Goal: Information Seeking & Learning: Learn about a topic

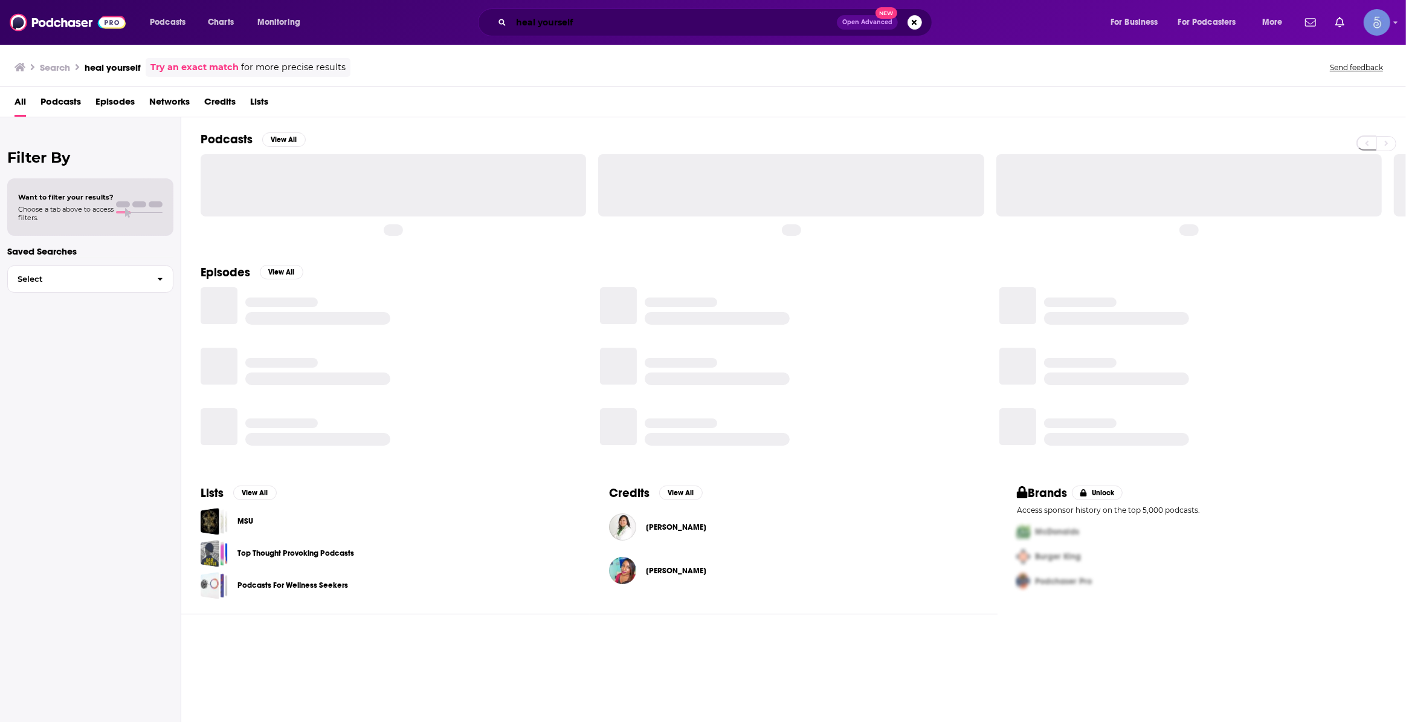
click at [569, 27] on input "heal yourself" at bounding box center [674, 22] width 326 height 19
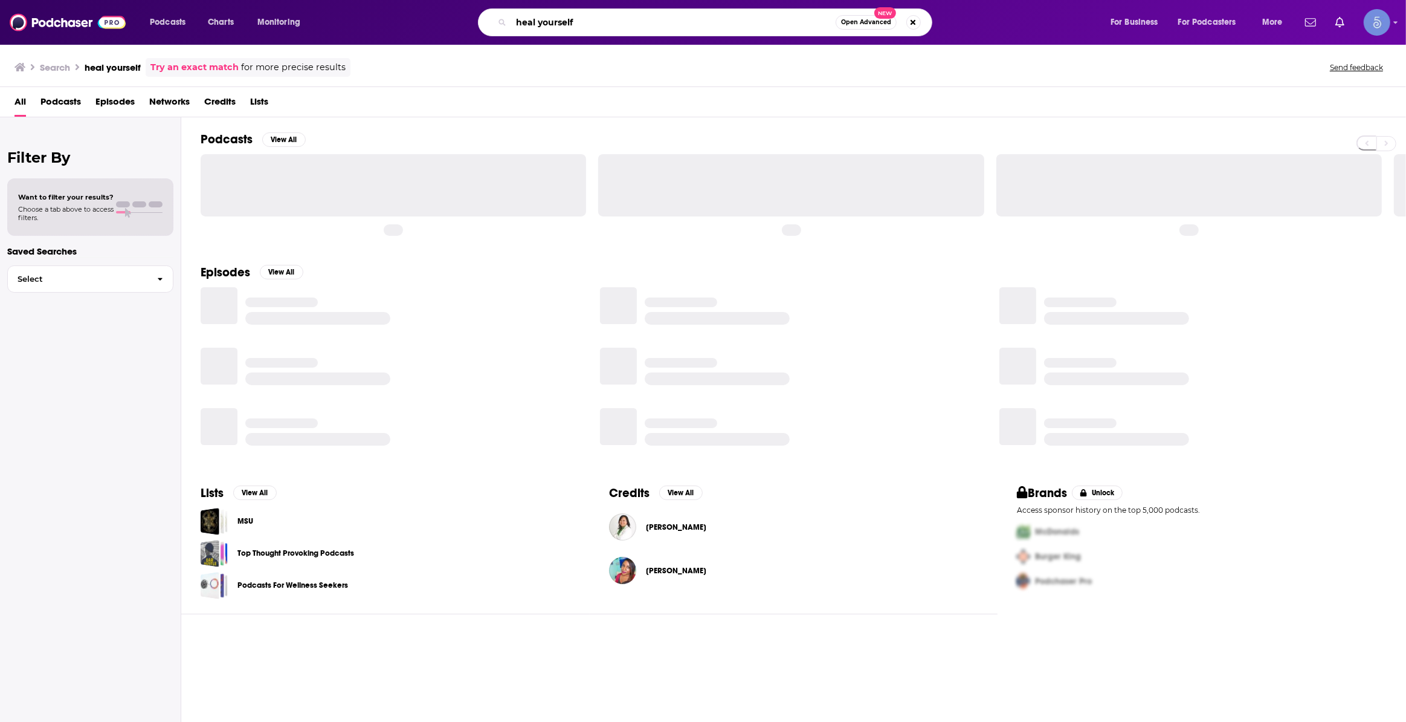
click at [569, 27] on input "heal yourself" at bounding box center [673, 22] width 325 height 19
click at [569, 26] on input "heal yourself" at bounding box center [673, 22] width 325 height 19
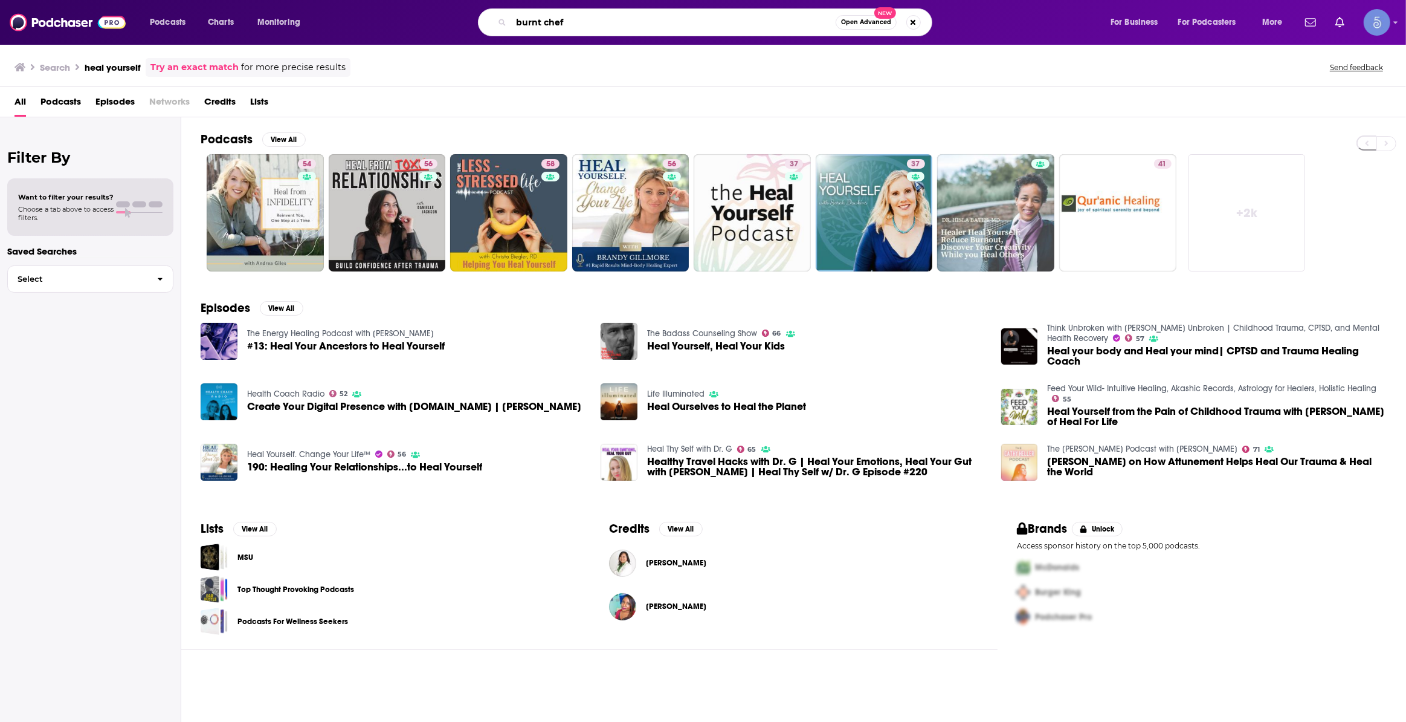
type input "burnt chef"
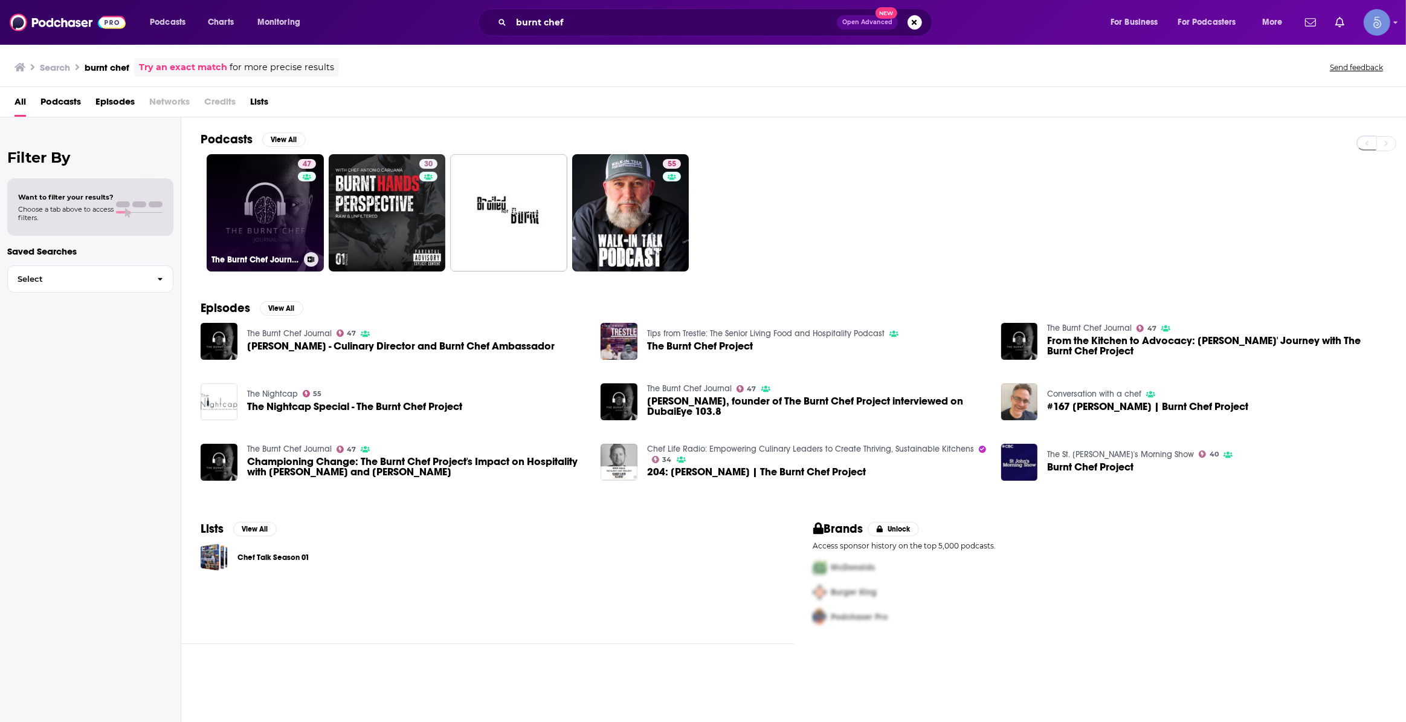
click at [247, 193] on link "47 The Burnt Chef Journal" at bounding box center [265, 212] width 117 height 117
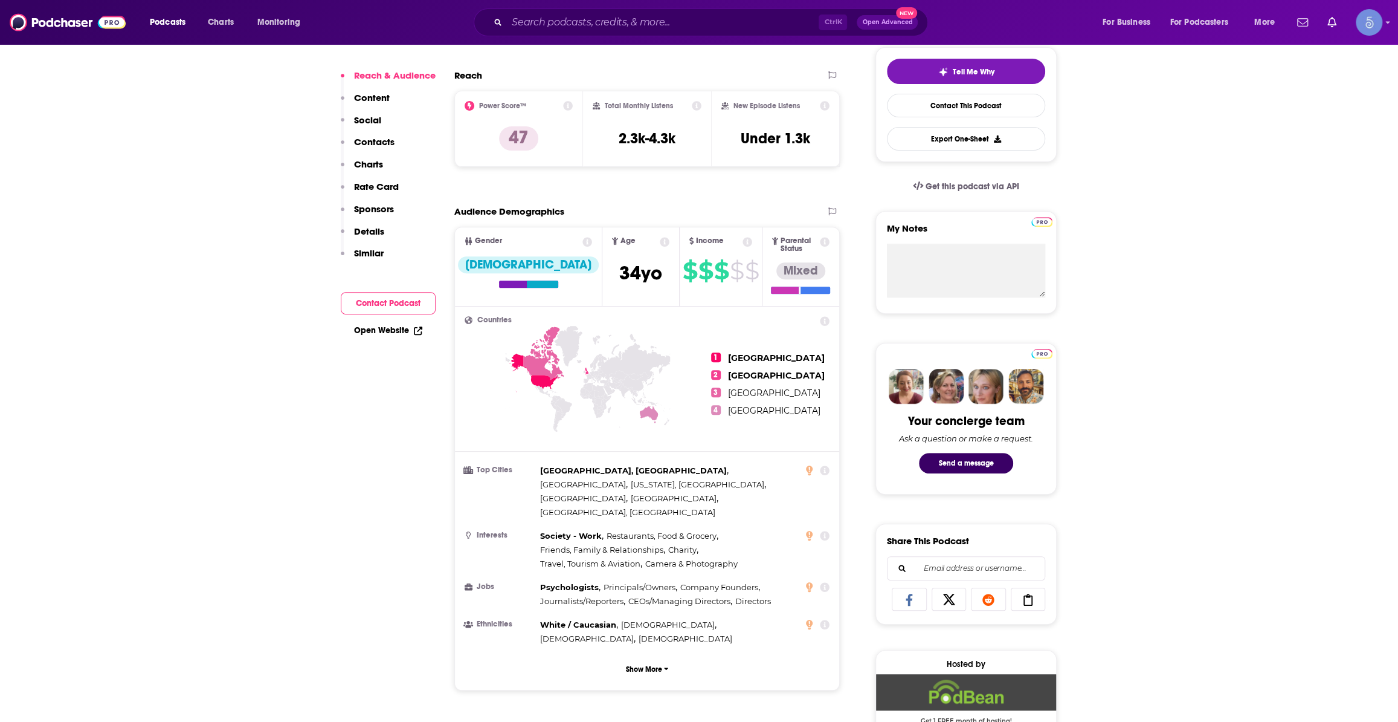
scroll to position [732, 0]
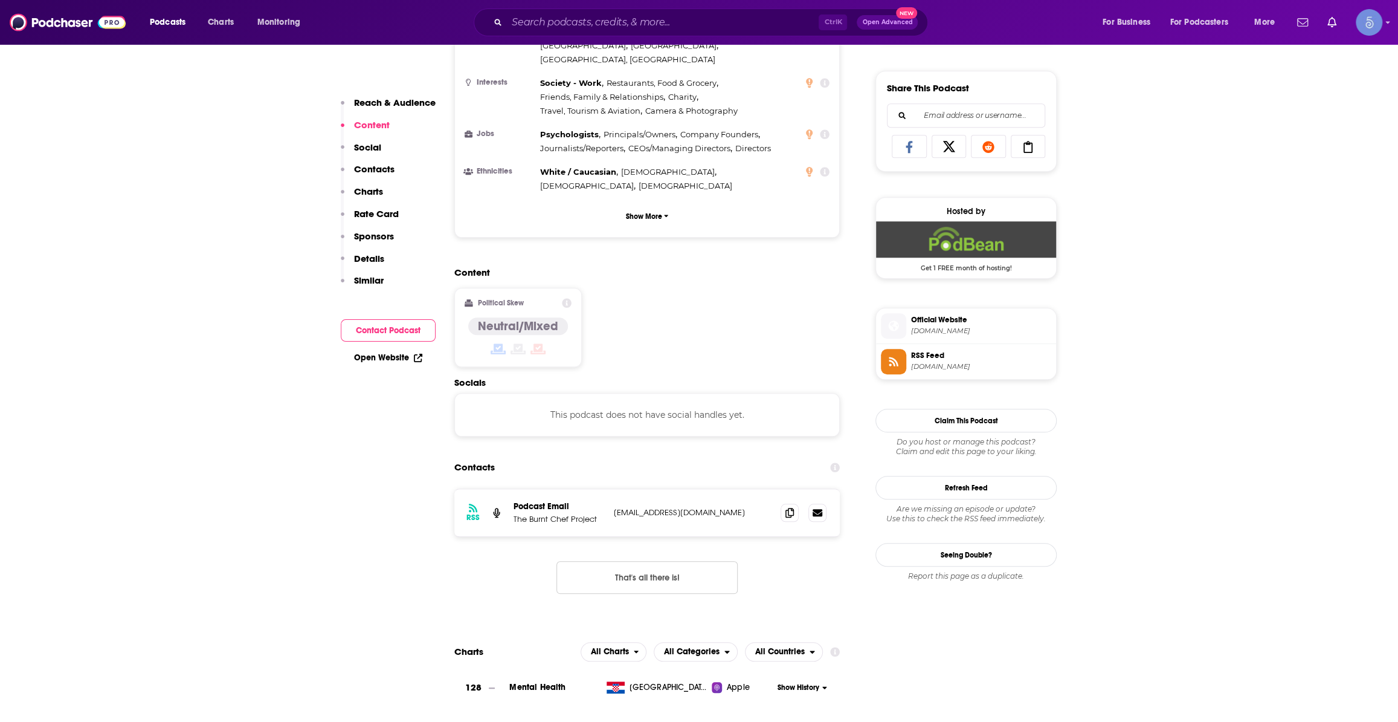
click at [699, 289] on div "Content Political Skew Neutral/Mixed" at bounding box center [647, 322] width 386 height 110
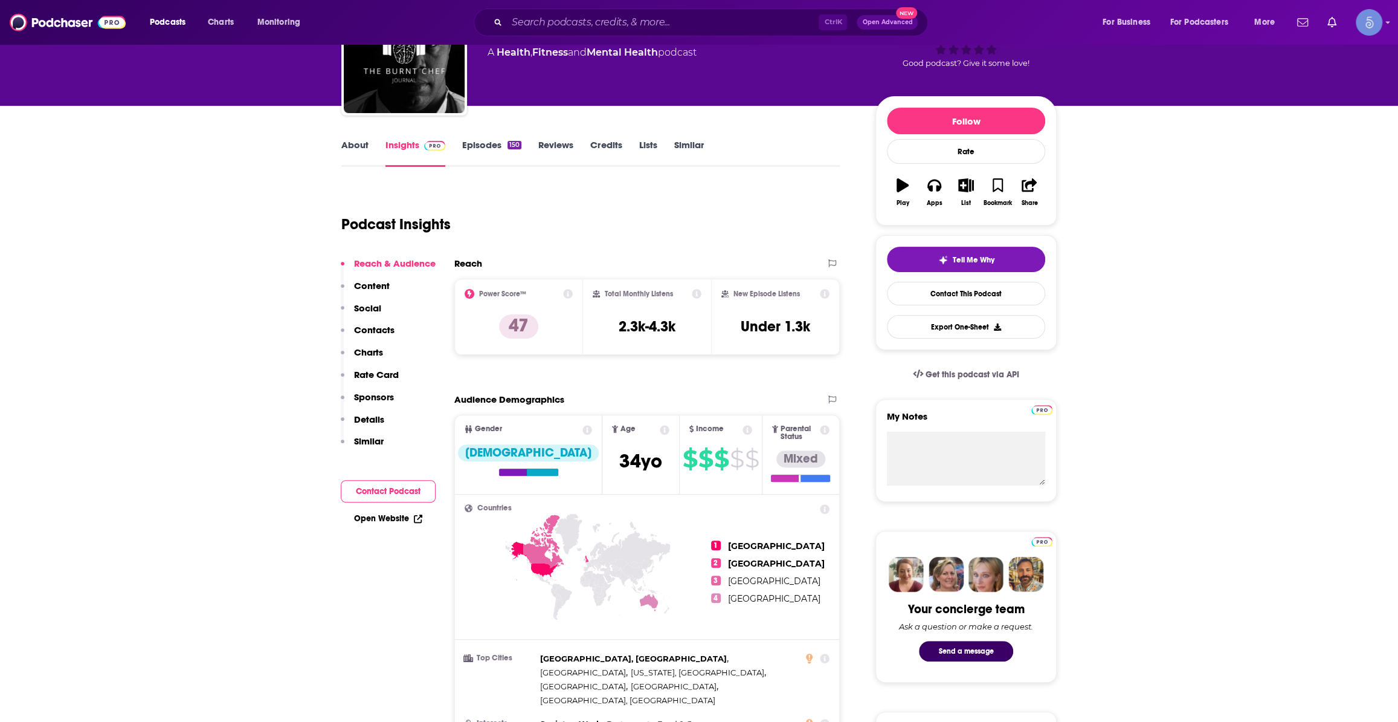
scroll to position [0, 0]
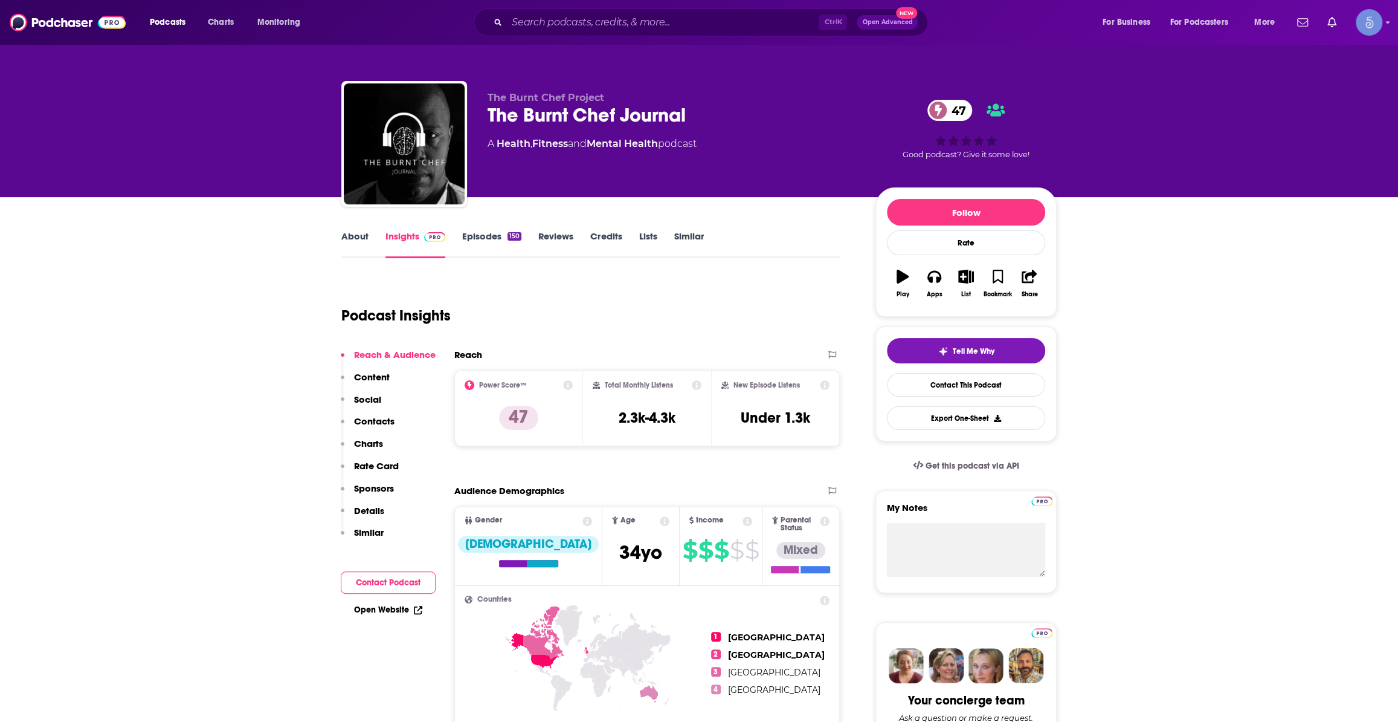
click at [500, 248] on link "Episodes 150" at bounding box center [491, 244] width 59 height 28
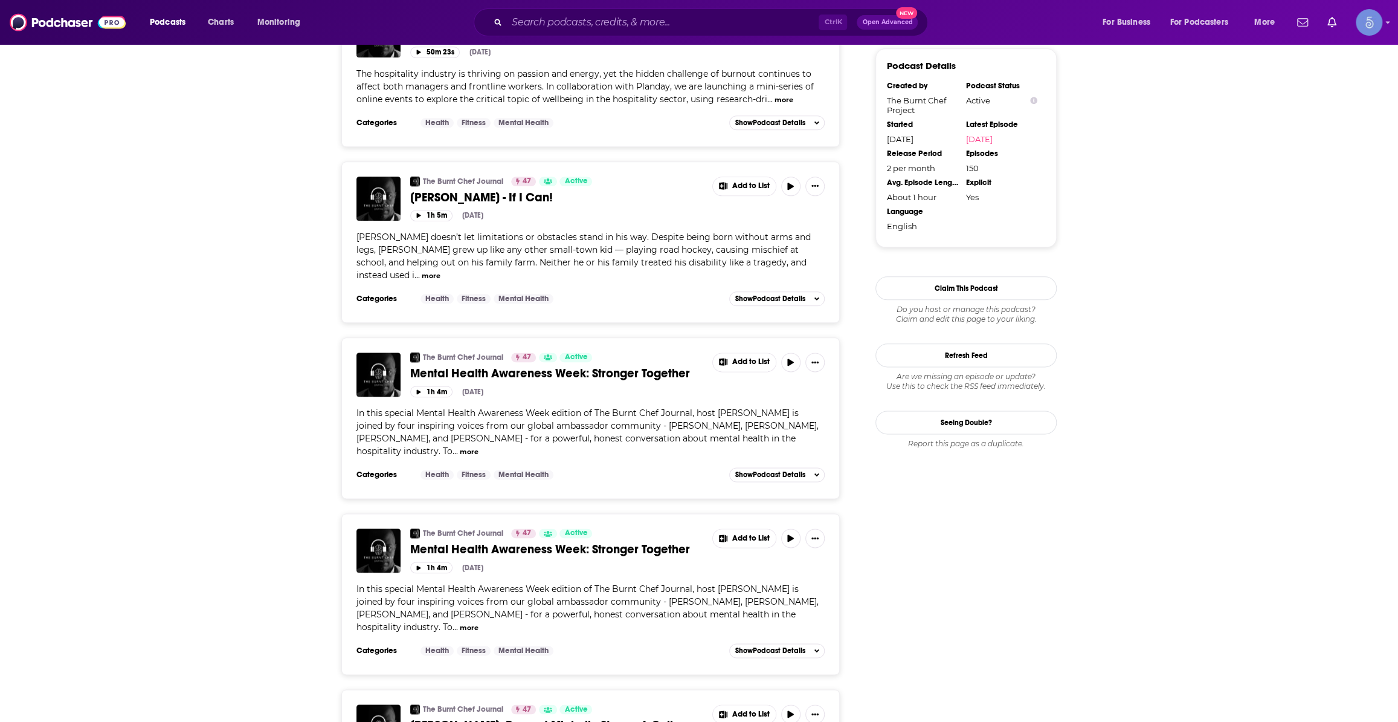
scroll to position [1099, 0]
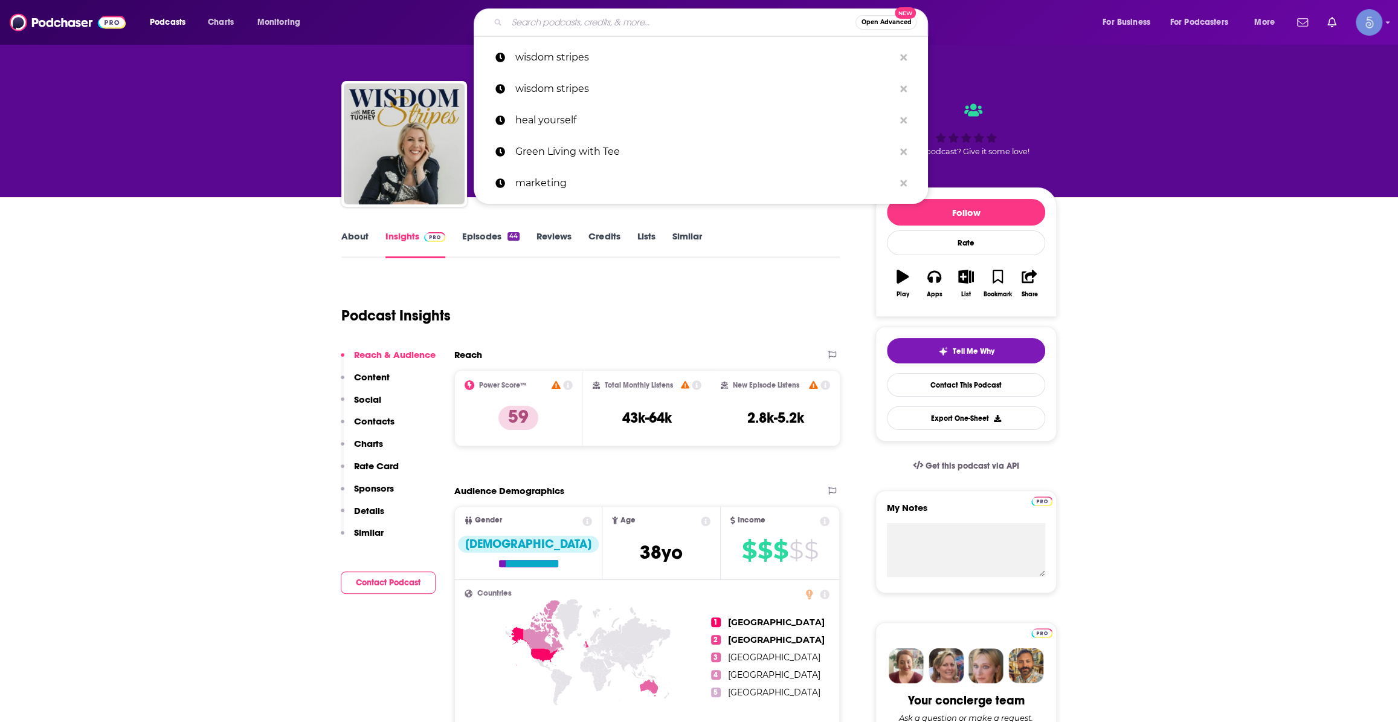
type input "BetterWealth with [PERSON_NAME]"
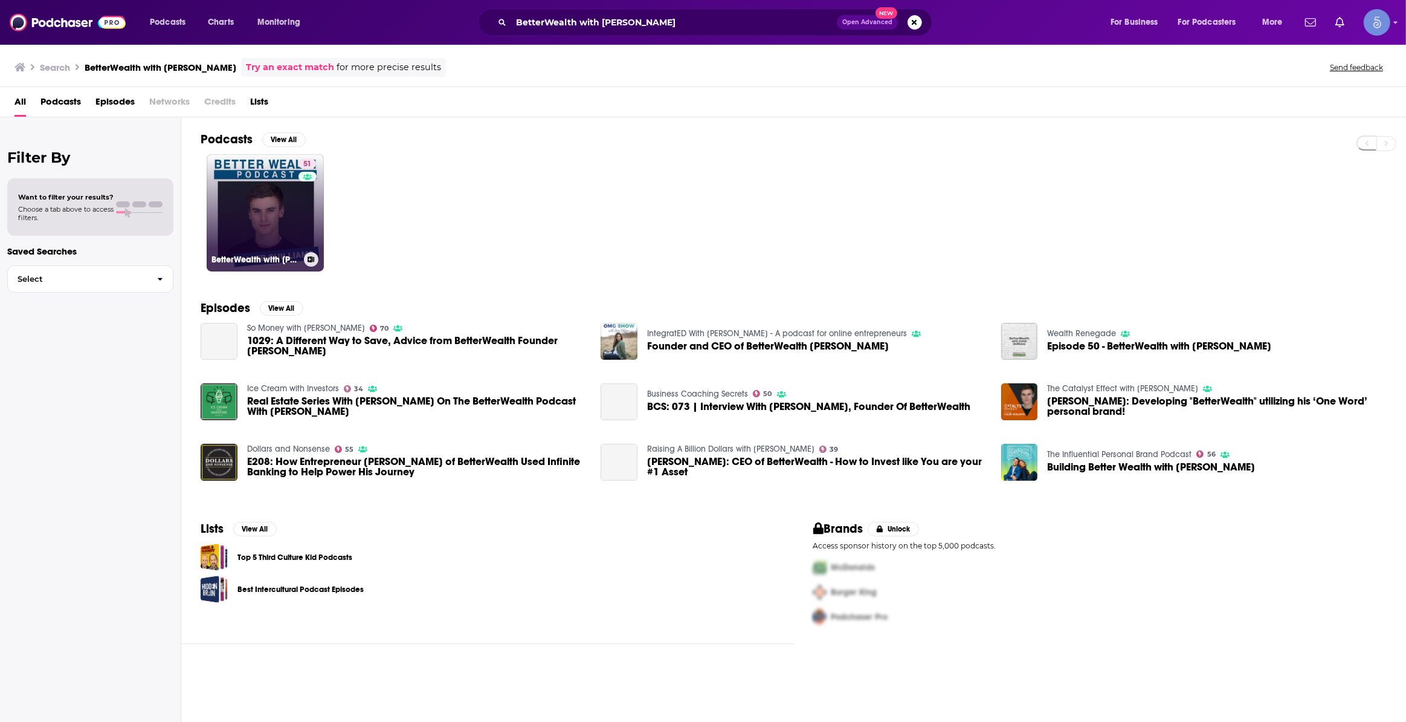
click at [267, 224] on link "51 BetterWealth with [PERSON_NAME]" at bounding box center [265, 212] width 117 height 117
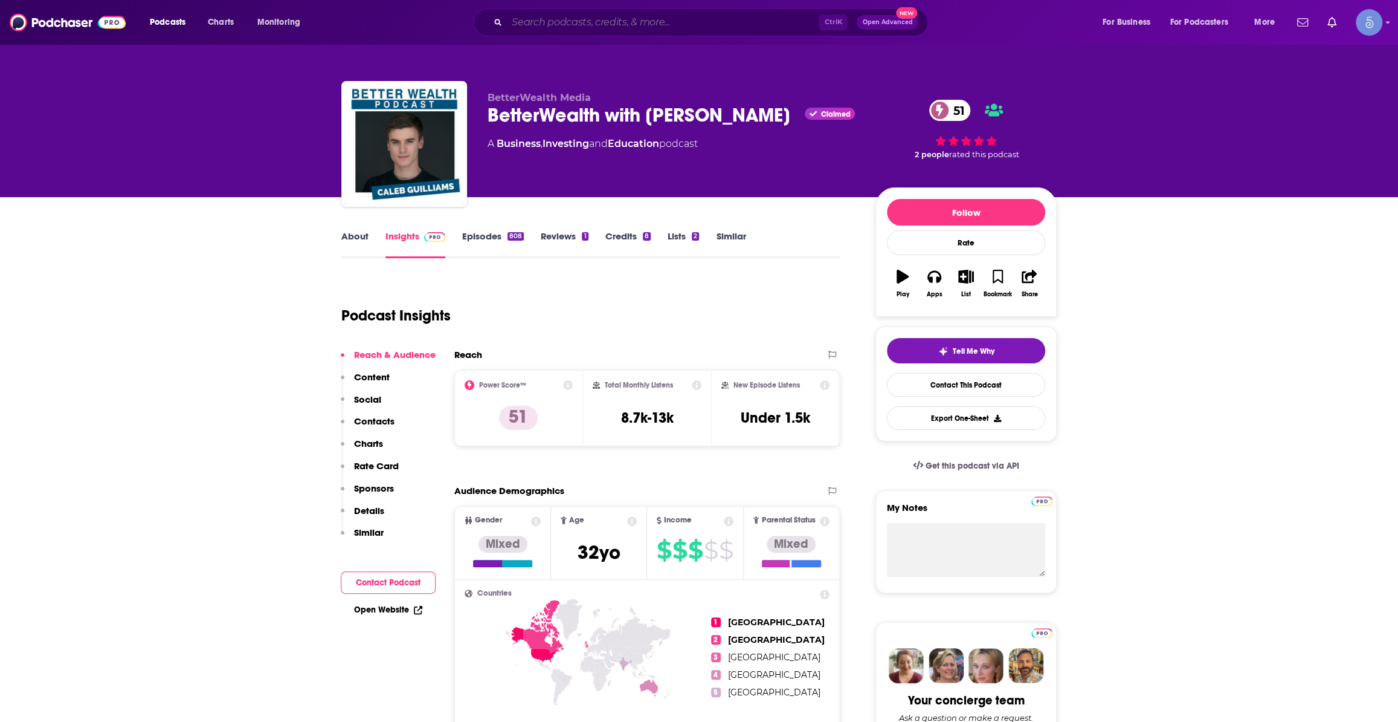
click at [559, 24] on input "Search podcasts, credits, & more..." at bounding box center [663, 22] width 312 height 19
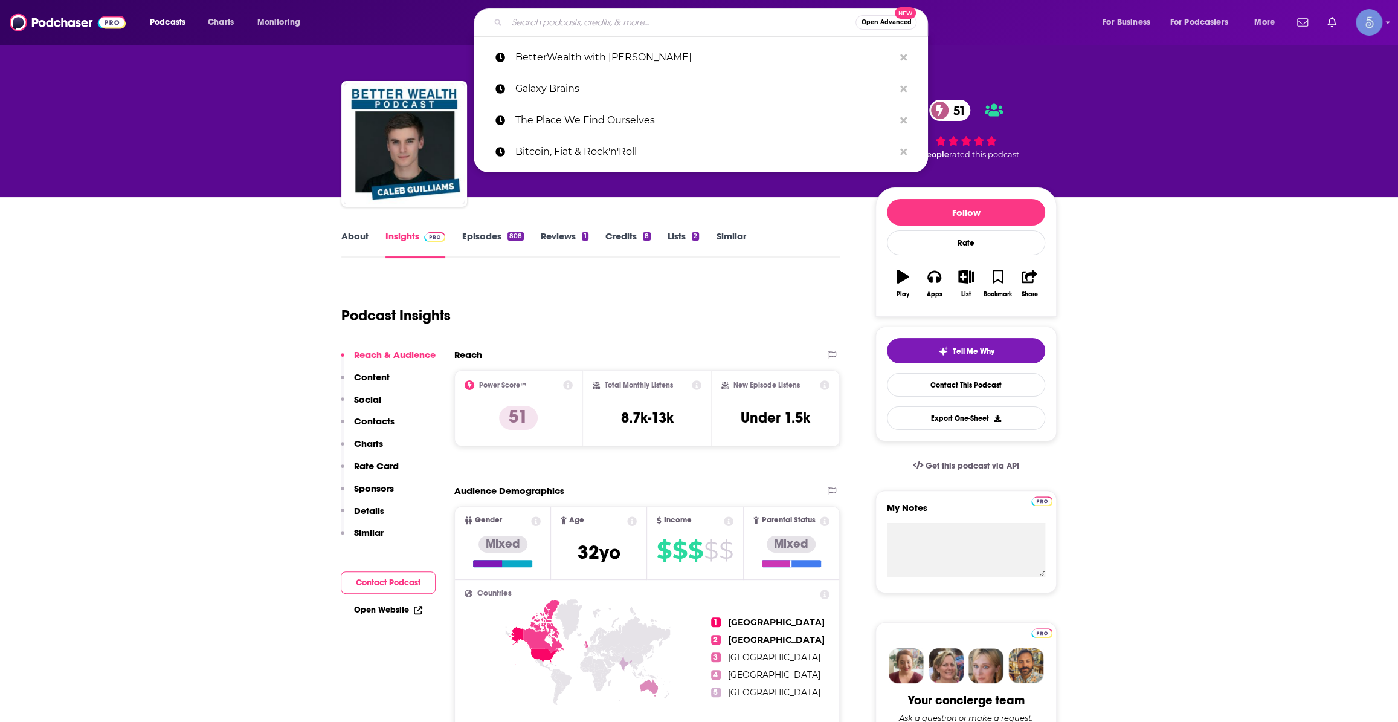
paste input "The Adviser Podcast Network"
type input "The Adviser Podcast Network"
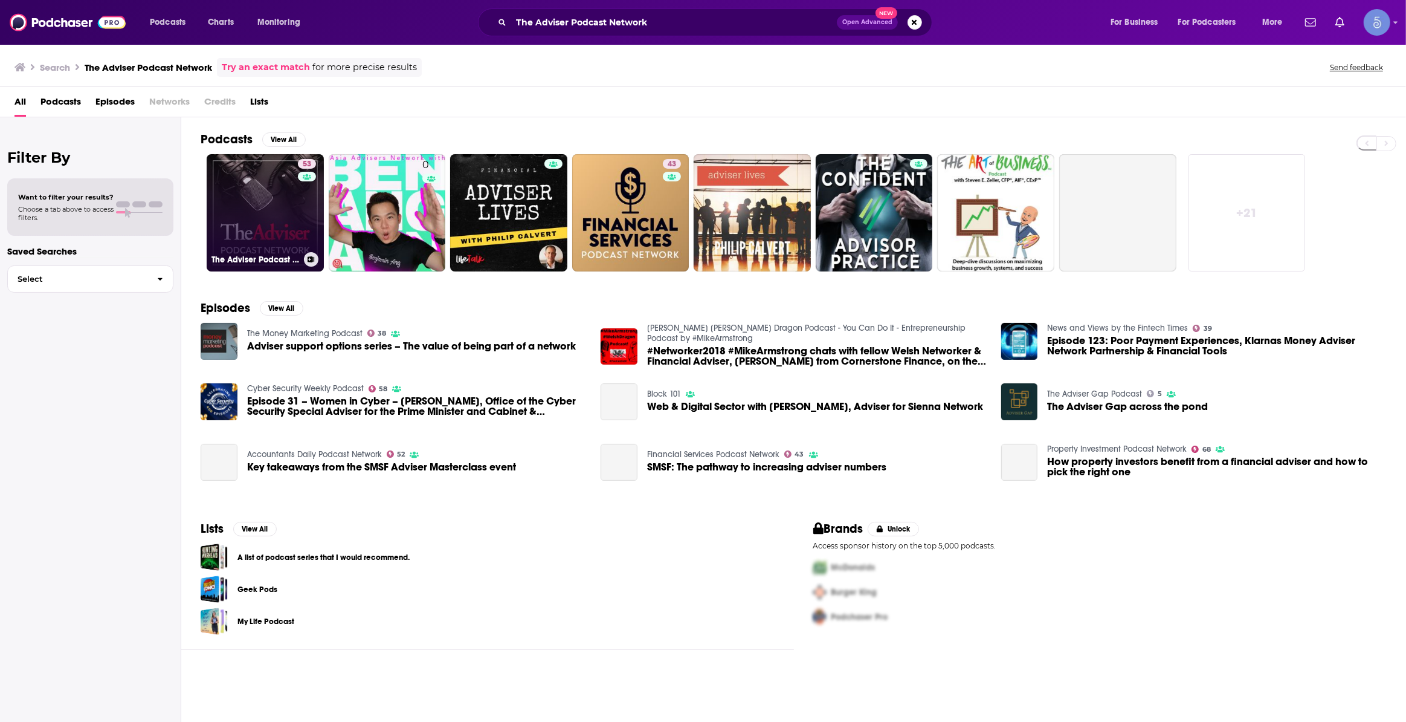
click at [265, 205] on link "53 The Adviser Podcast Network" at bounding box center [265, 212] width 117 height 117
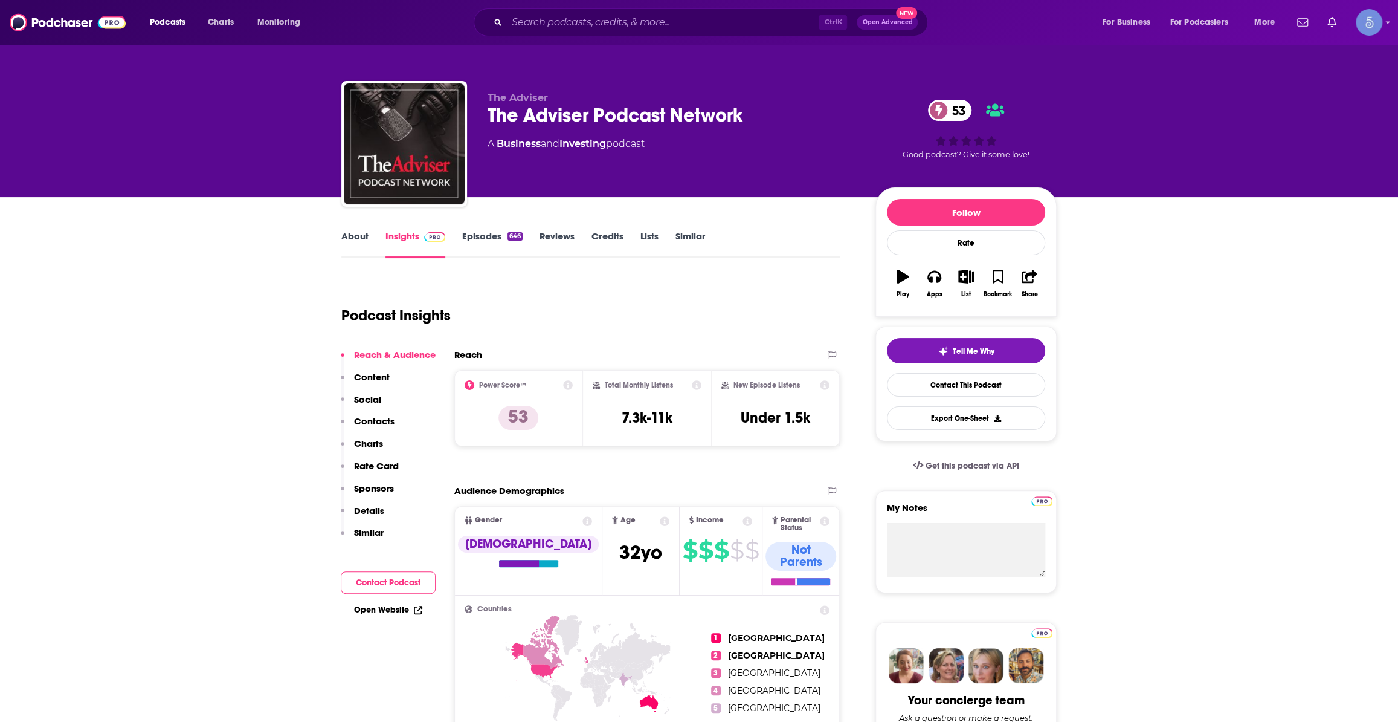
click at [674, 36] on div "Podcasts Charts Monitoring Ctrl K Open Advanced New For Business For Podcasters…" at bounding box center [699, 22] width 1398 height 45
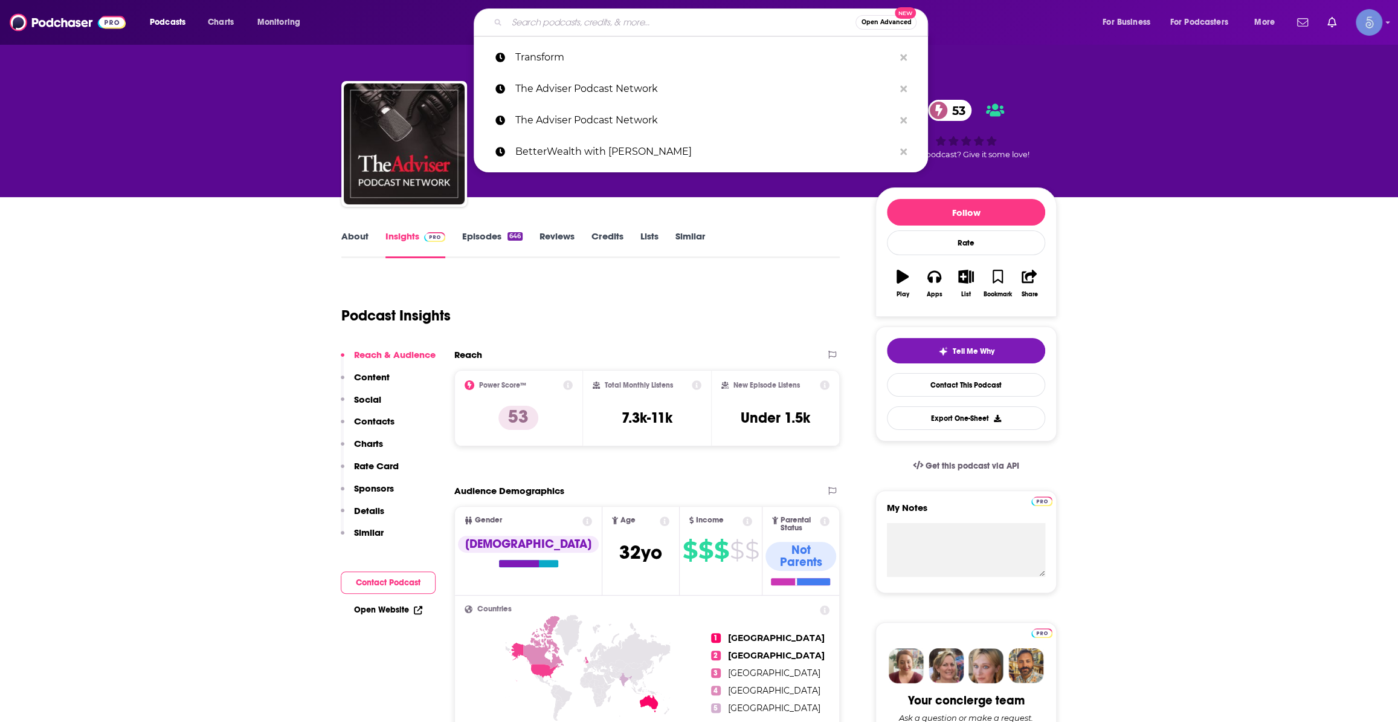
click at [671, 24] on input "Search podcasts, credits, & more..." at bounding box center [681, 22] width 349 height 19
paste input "The Web3 Gamer"
type input "The Web3 Gamer"
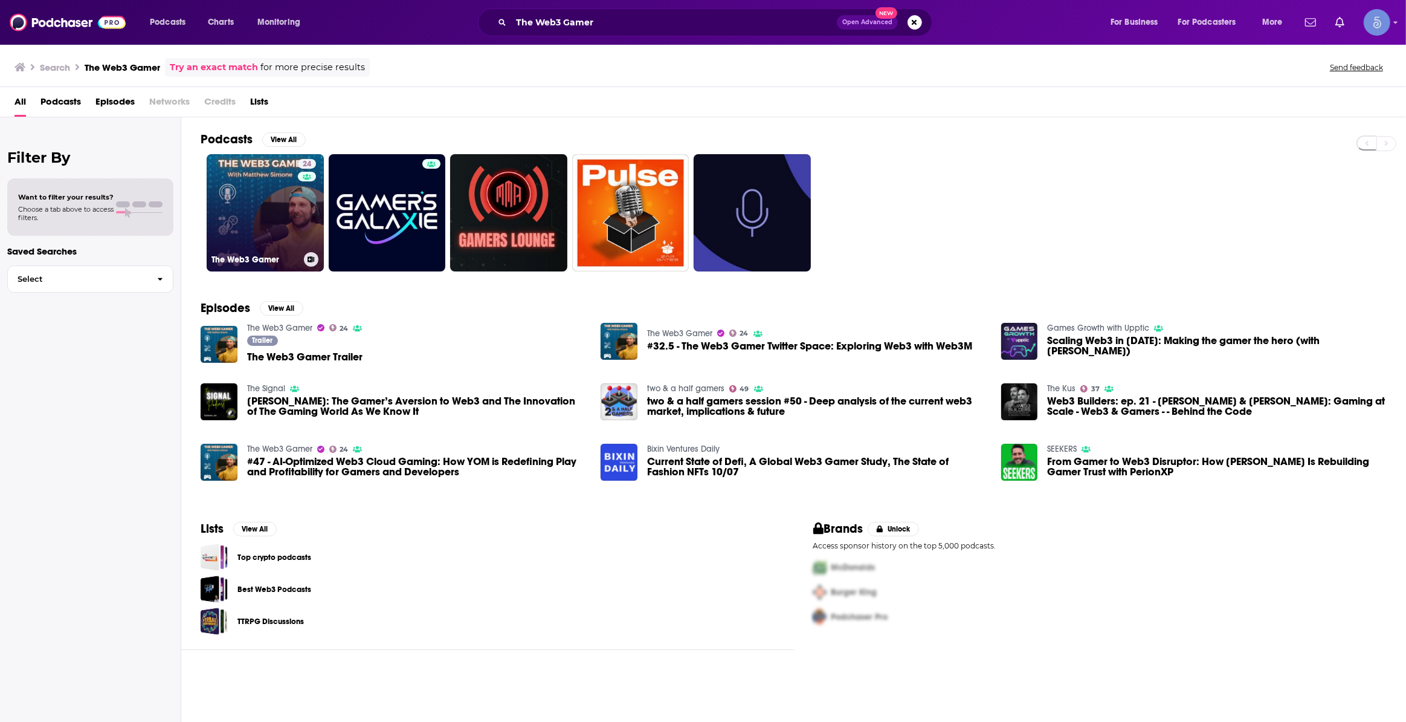
click at [227, 206] on link "24 The Web3 Gamer" at bounding box center [265, 212] width 117 height 117
click at [592, 31] on div "The Web3 Gamer Open Advanced New" at bounding box center [705, 22] width 454 height 28
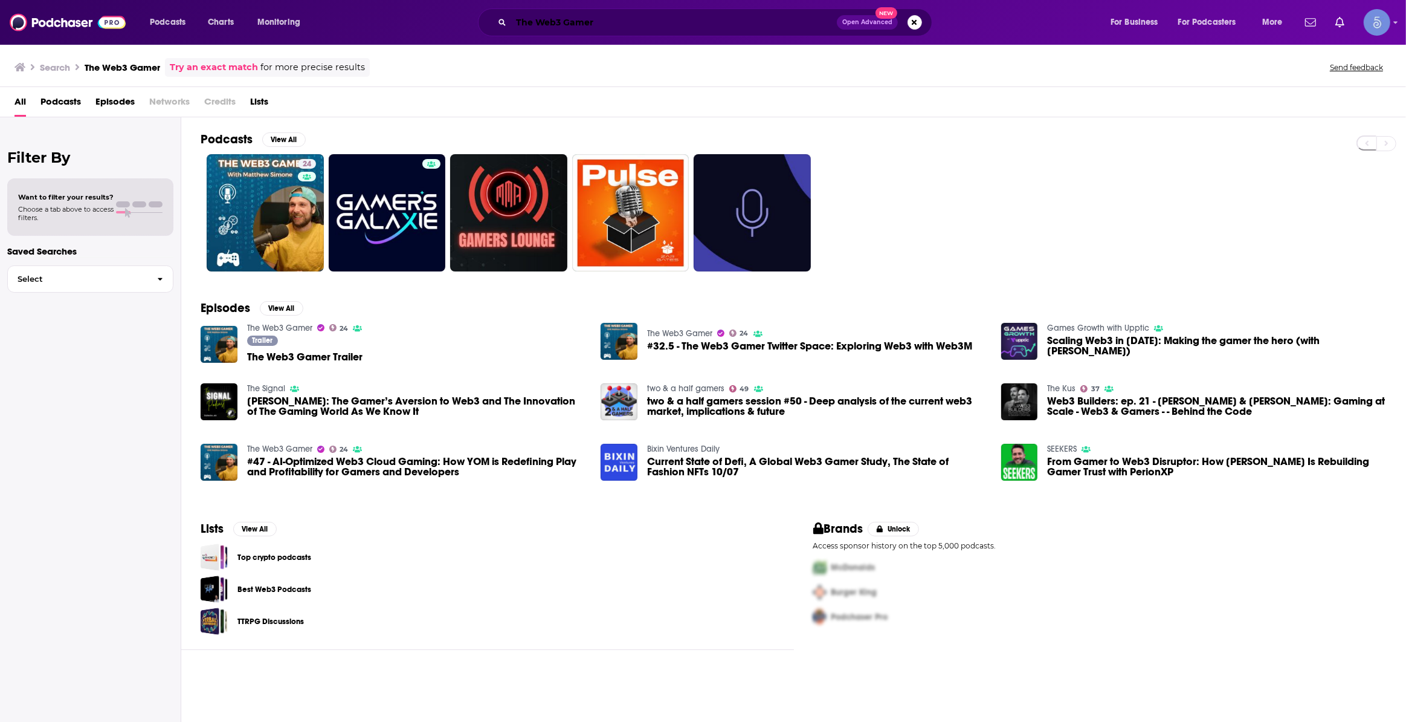
click at [593, 27] on input "The Web3 Gamer" at bounding box center [674, 22] width 326 height 19
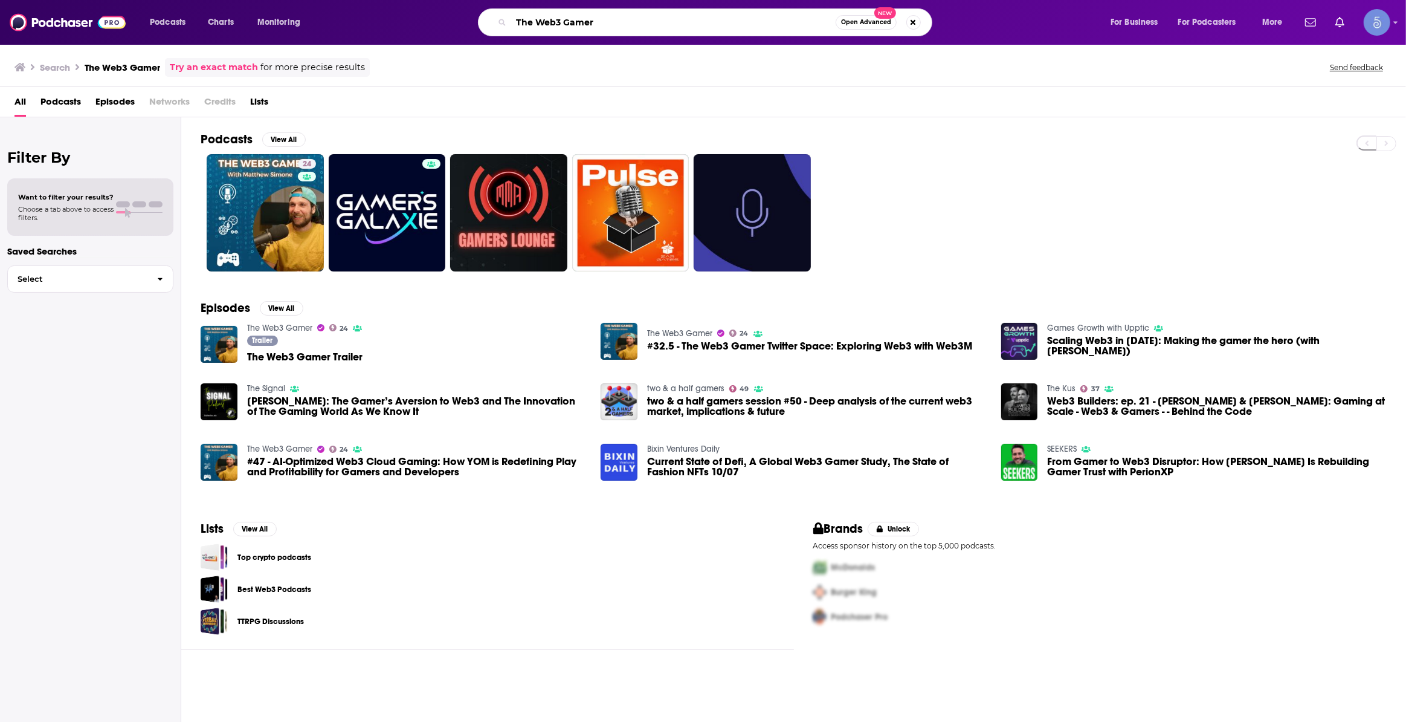
click at [593, 27] on input "The Web3 Gamer" at bounding box center [673, 22] width 325 height 19
paste input "Digital Gold"
type input "Digital Gold"
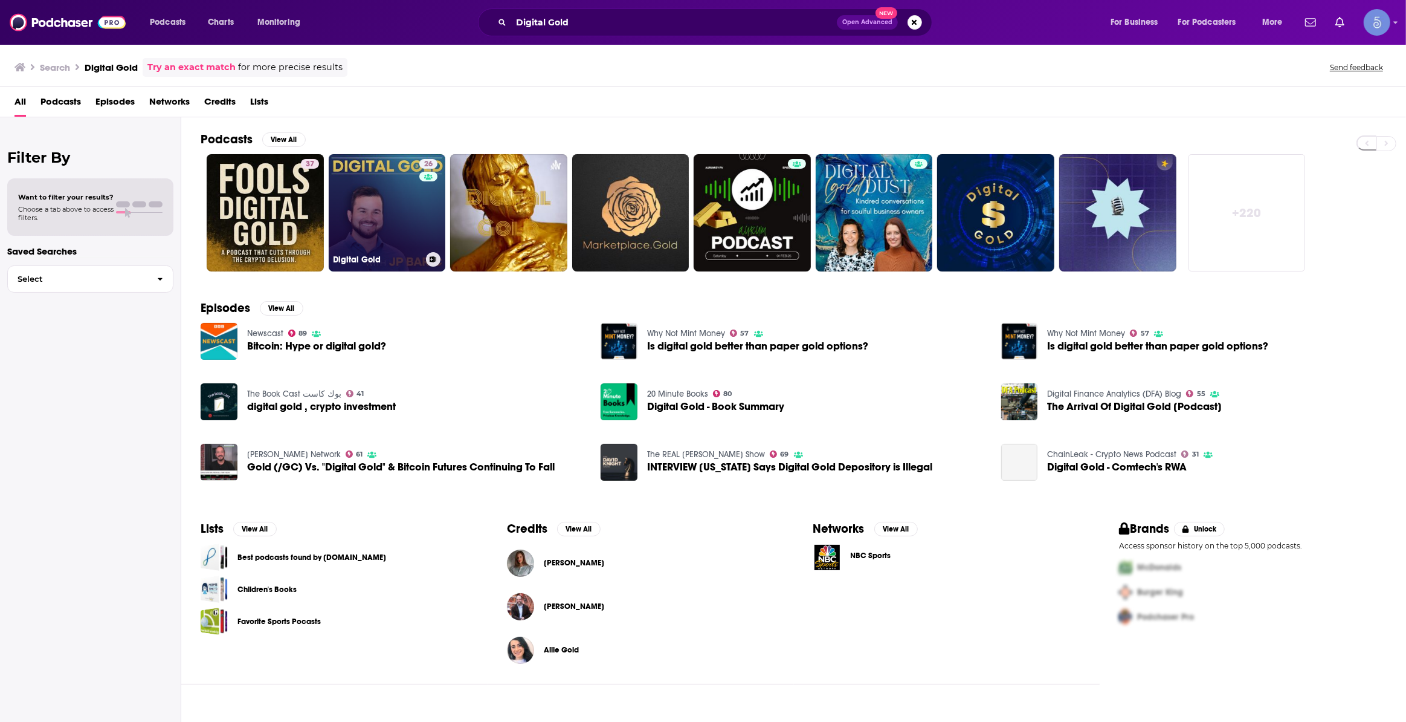
click at [418, 199] on link "26 Digital Gold" at bounding box center [387, 212] width 117 height 117
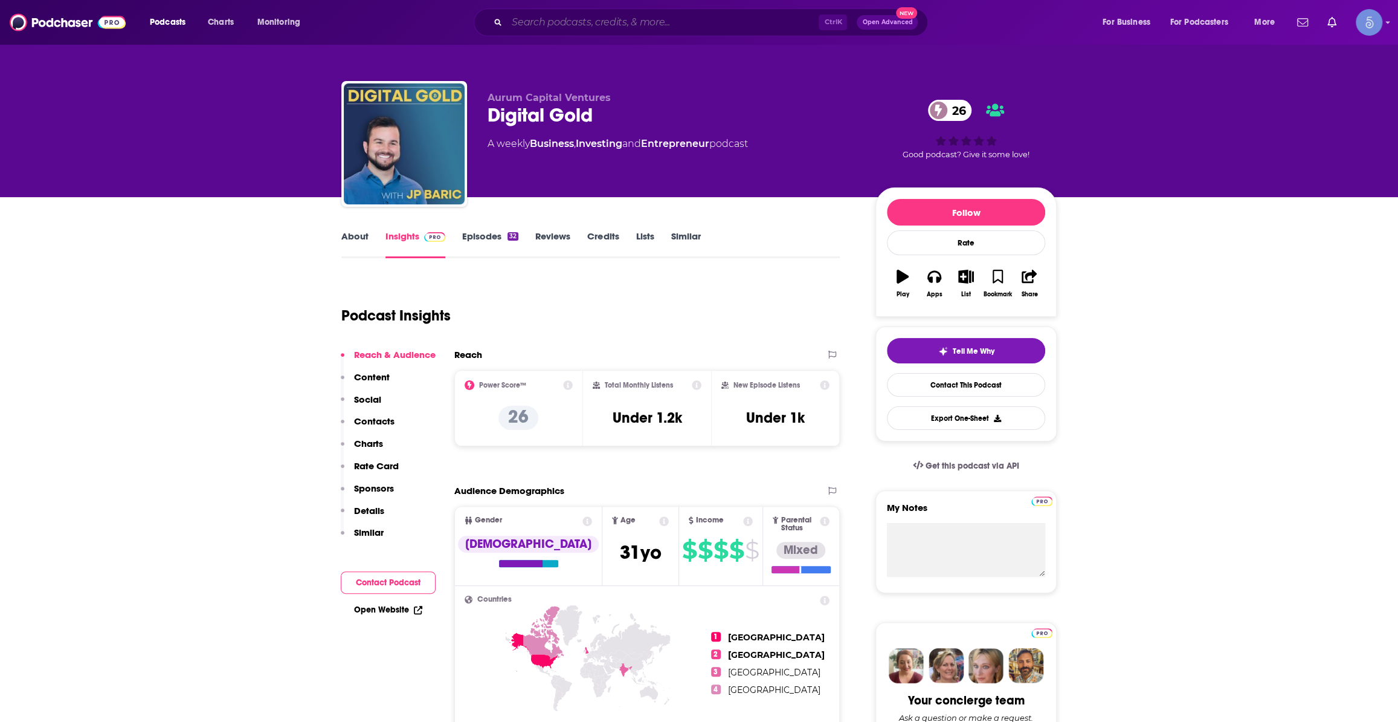
click at [695, 16] on input "Search podcasts, credits, & more..." at bounding box center [663, 22] width 312 height 19
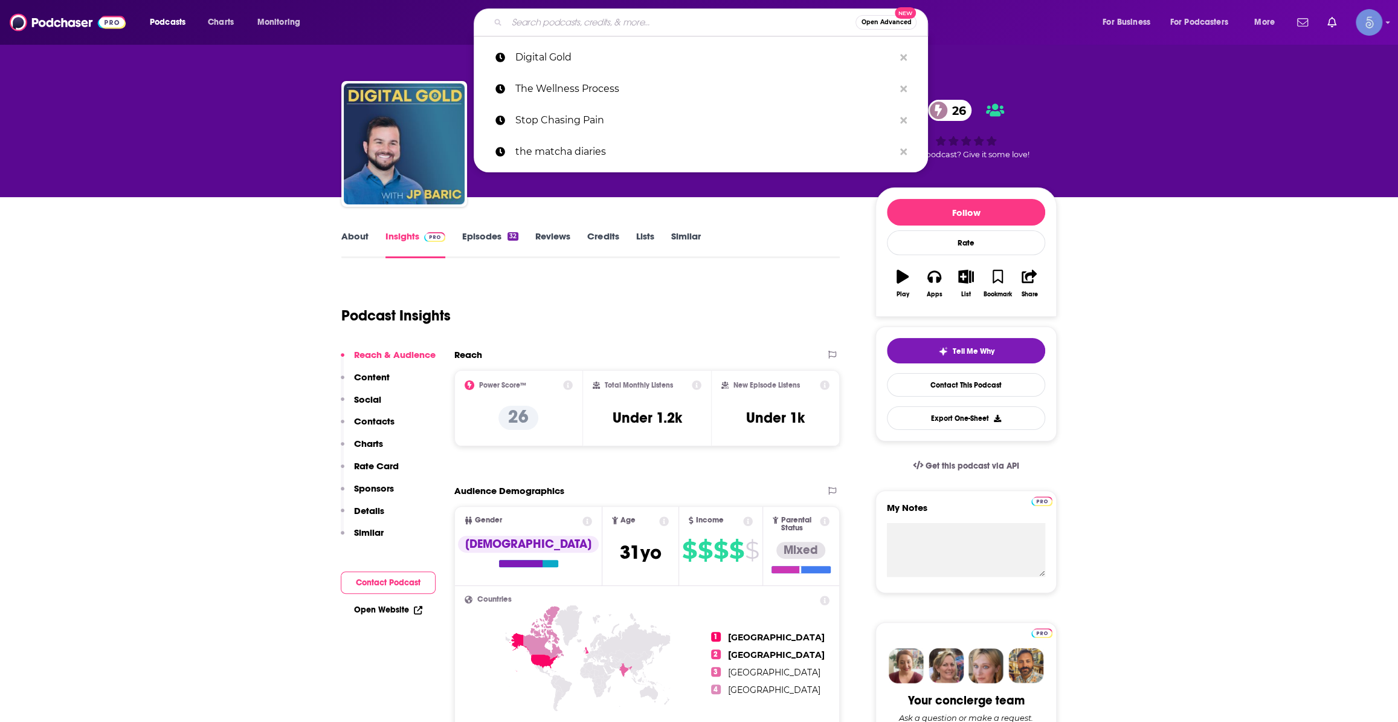
paste input "The Accountant Quits Podcast"
type input "The Accountant Quits Podcast"
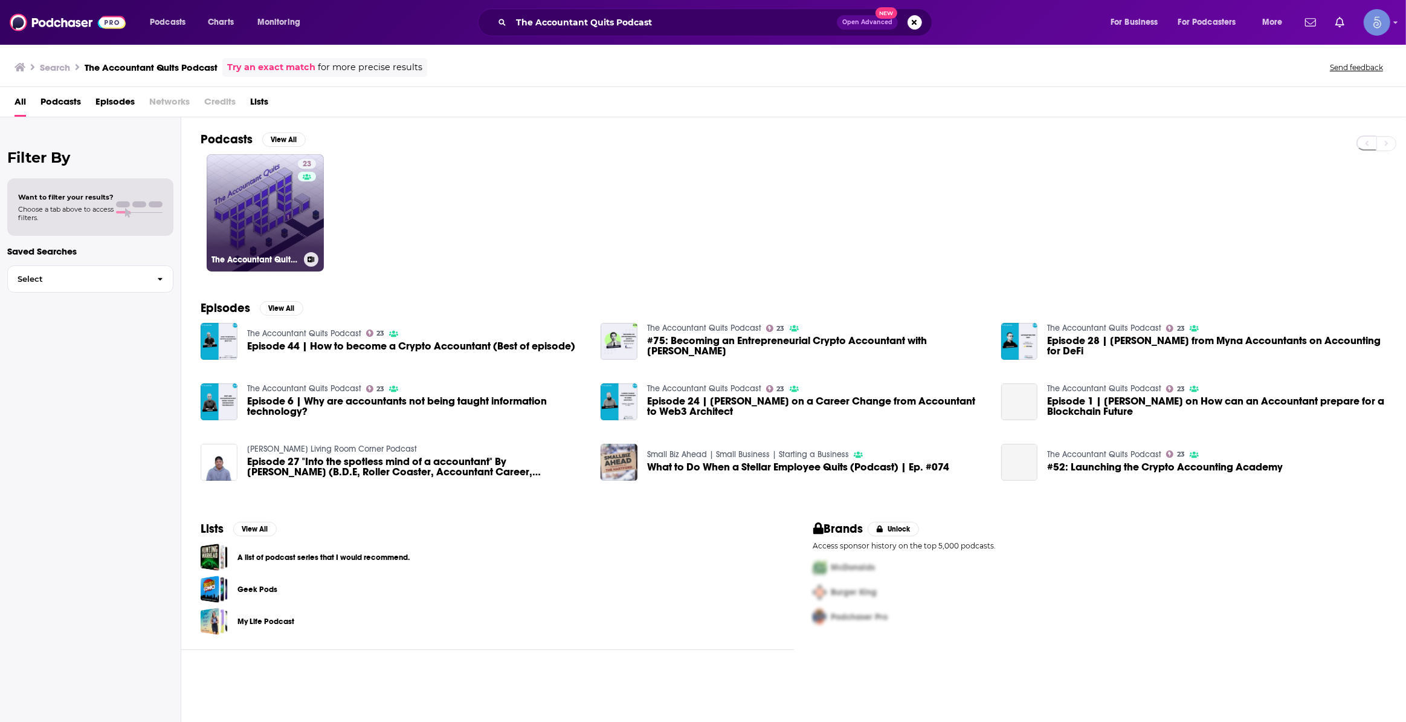
click at [259, 209] on link "23 The Accountant Quits Podcast" at bounding box center [265, 212] width 117 height 117
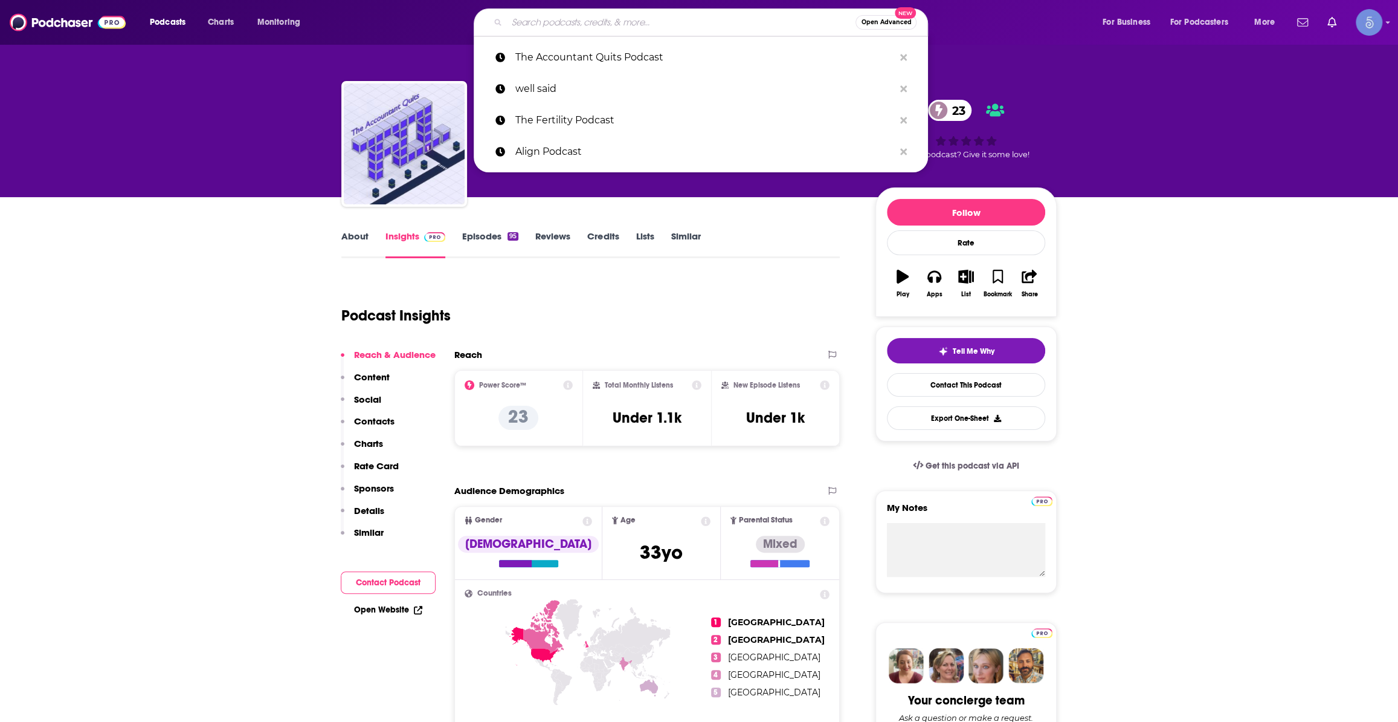
click at [619, 20] on input "Search podcasts, credits, & more..." at bounding box center [681, 22] width 349 height 19
paste input "MILMO Show"
type input "MILMO Show"
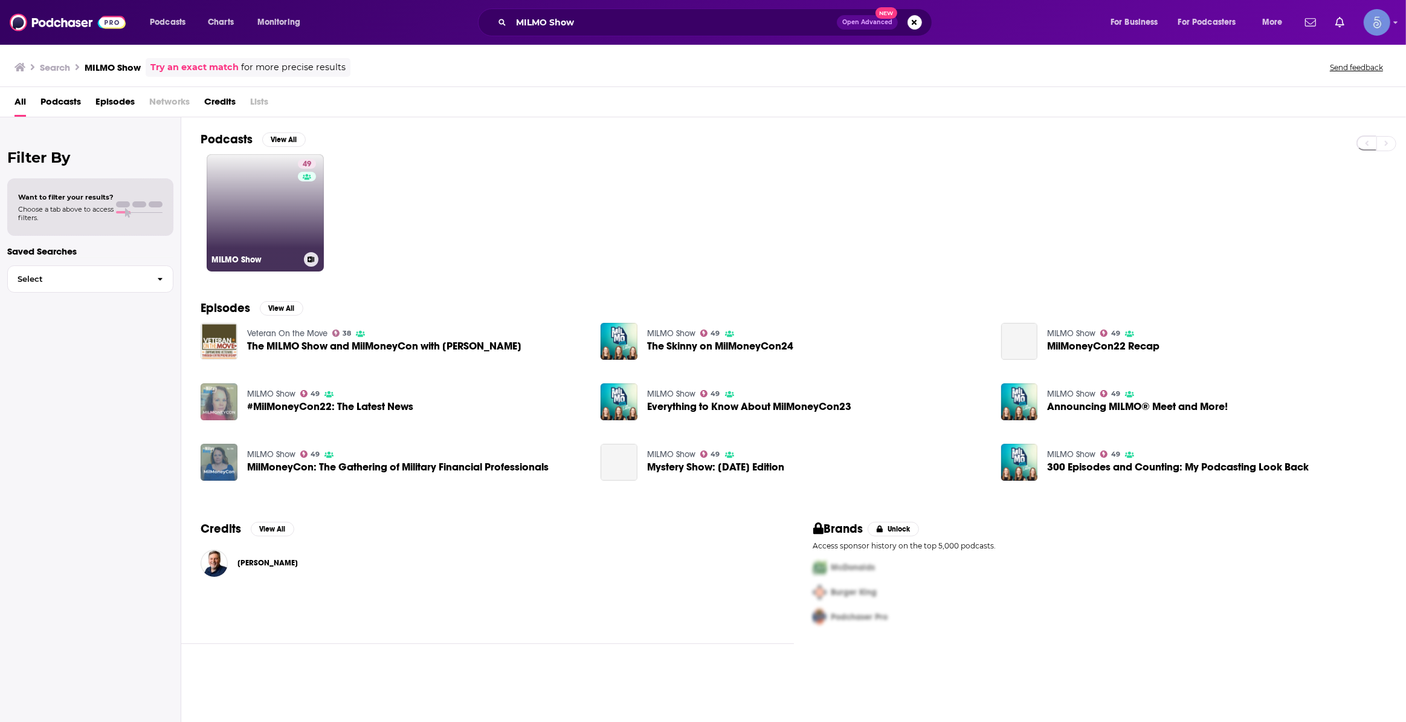
click at [264, 212] on link "49 MILMO Show" at bounding box center [265, 212] width 117 height 117
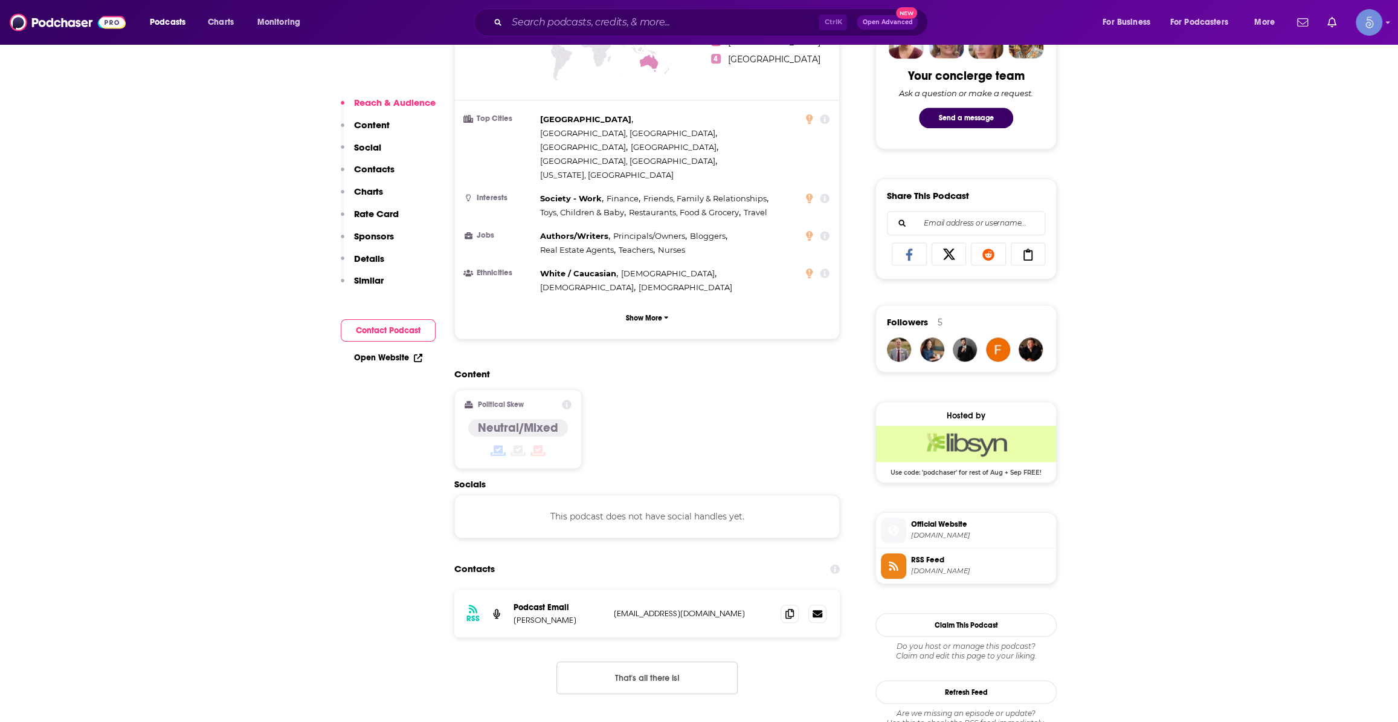
scroll to position [641, 0]
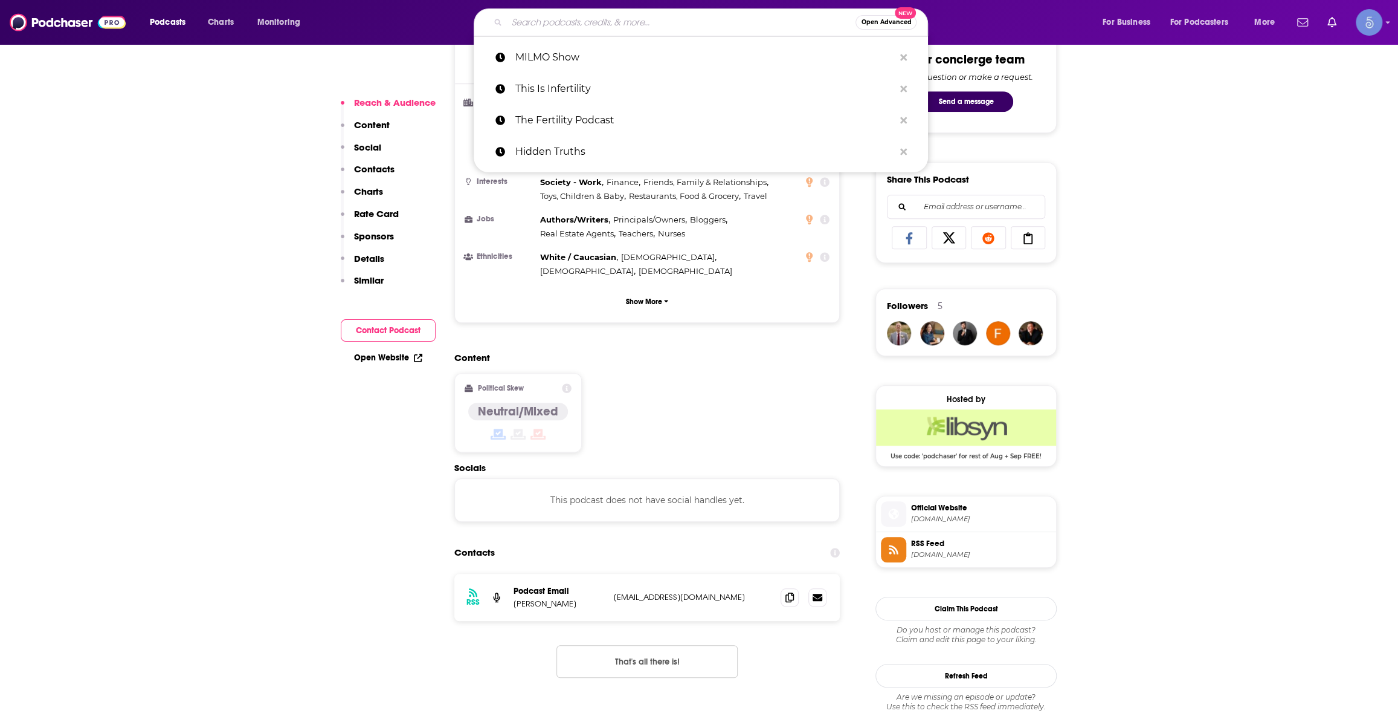
click at [613, 19] on input "Search podcasts, credits, & more..." at bounding box center [681, 22] width 349 height 19
paste input "The Long Term Investor"
type input "The Long Term Investor"
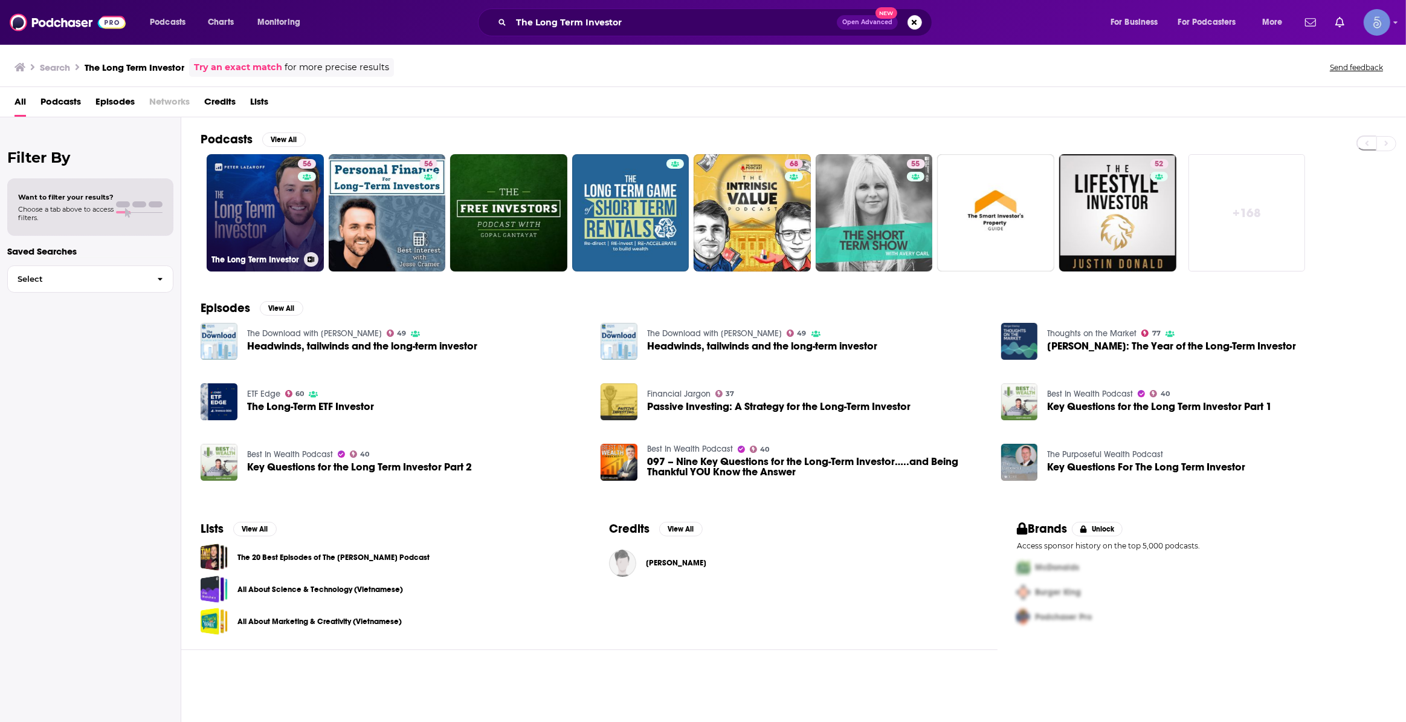
click at [287, 192] on link "56 The Long Term Investor" at bounding box center [265, 212] width 117 height 117
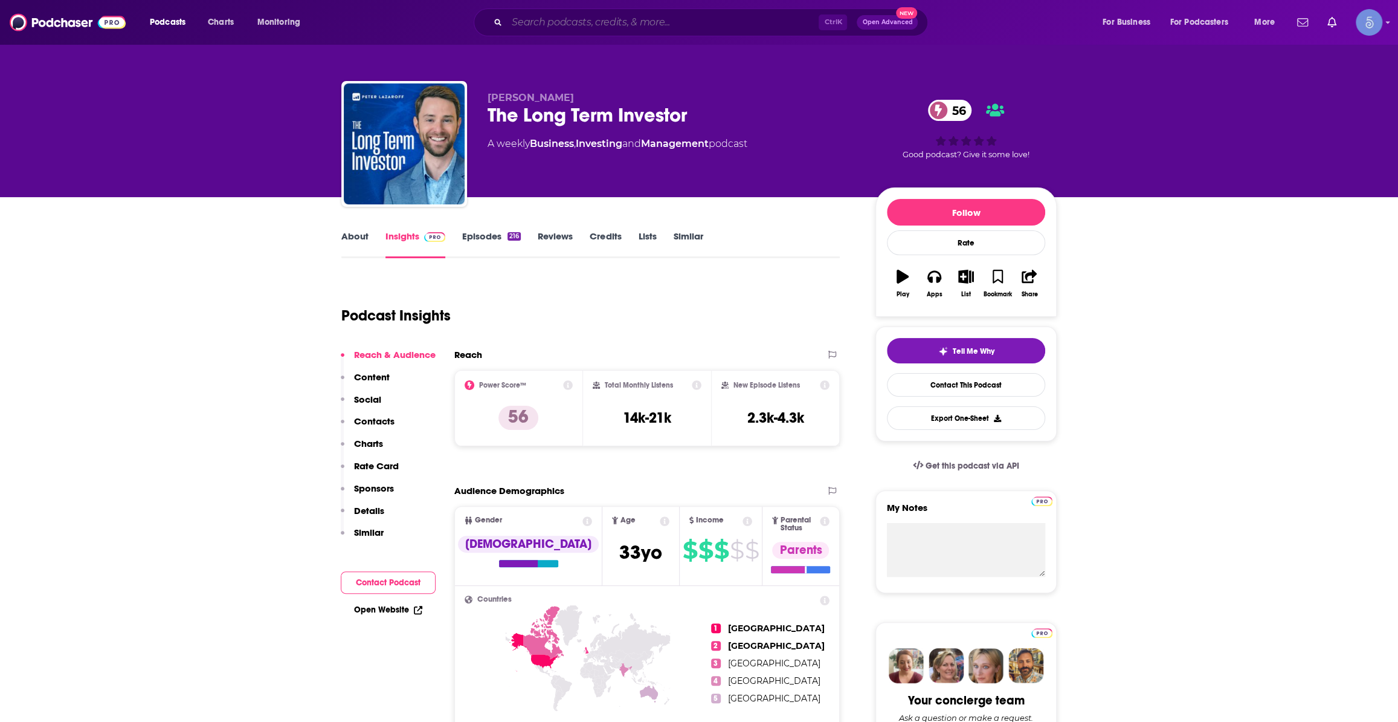
click at [621, 18] on input "Search podcasts, credits, & more..." at bounding box center [663, 22] width 312 height 19
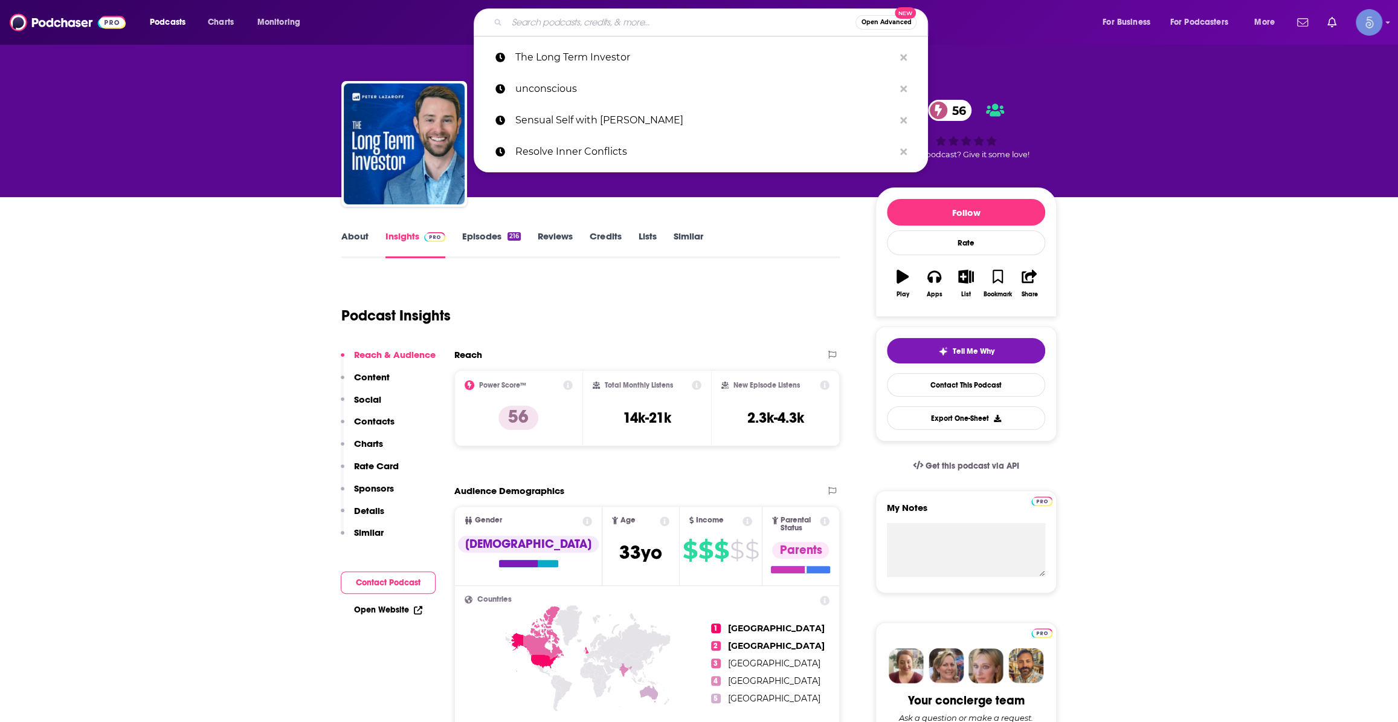
paste input "The CFO Playbook"
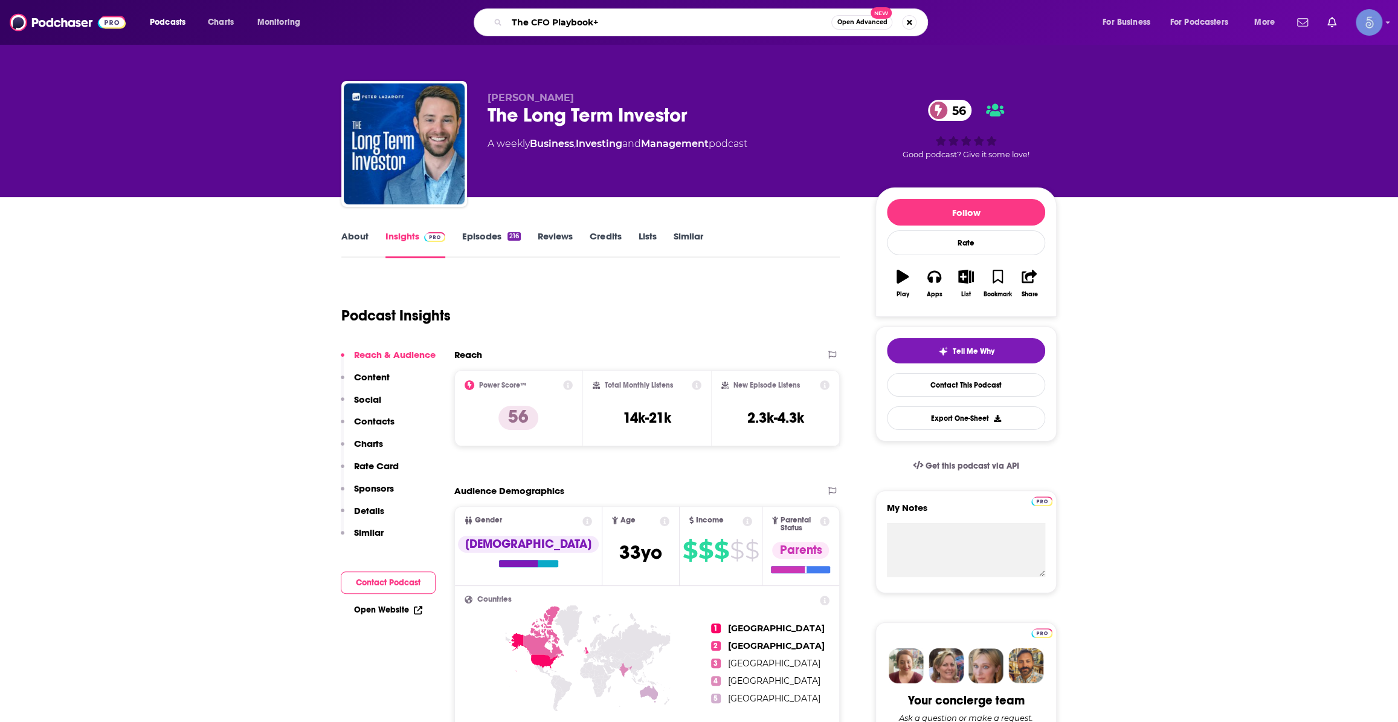
type input "The CFO Playbook"
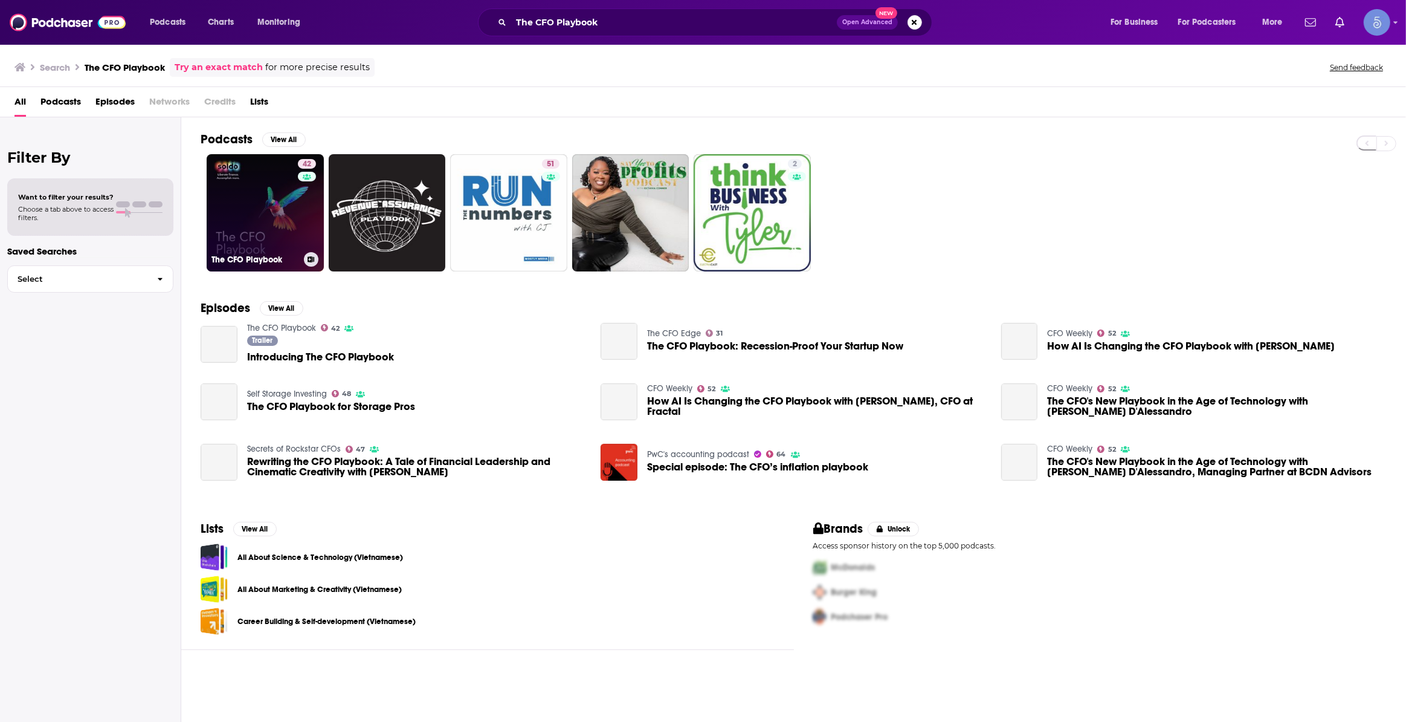
click at [247, 194] on link "42 The CFO Playbook" at bounding box center [265, 212] width 117 height 117
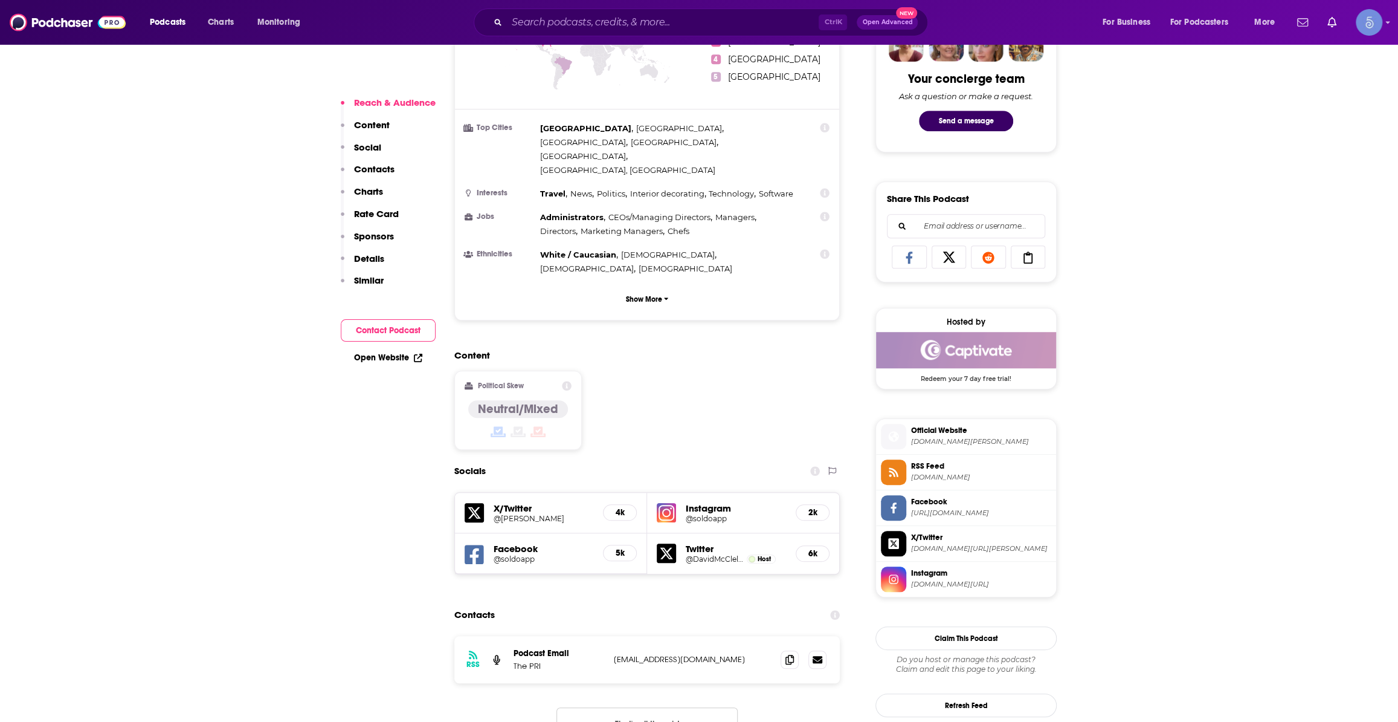
scroll to position [641, 0]
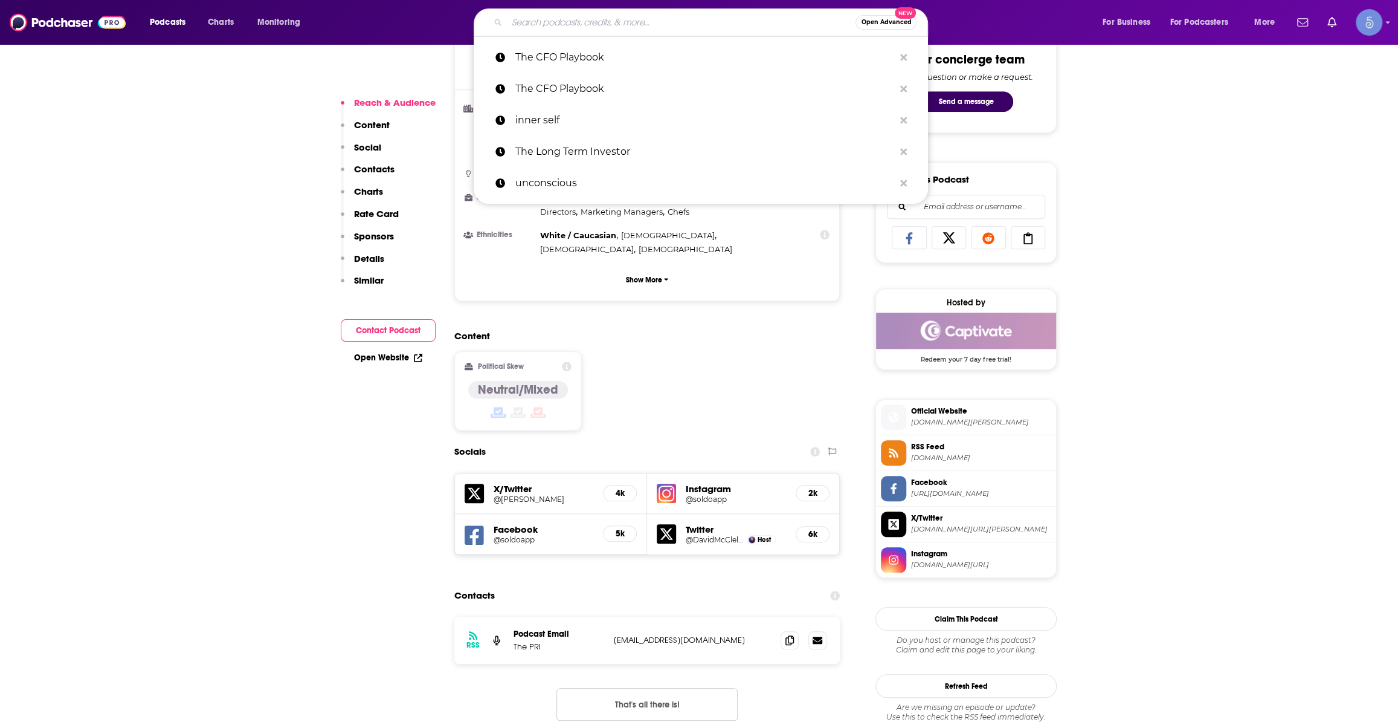
click at [636, 20] on input "Search podcasts, credits, & more..." at bounding box center [681, 22] width 349 height 19
paste input "The [PERSON_NAME] Podcast"
type input "The [PERSON_NAME] Podcast"
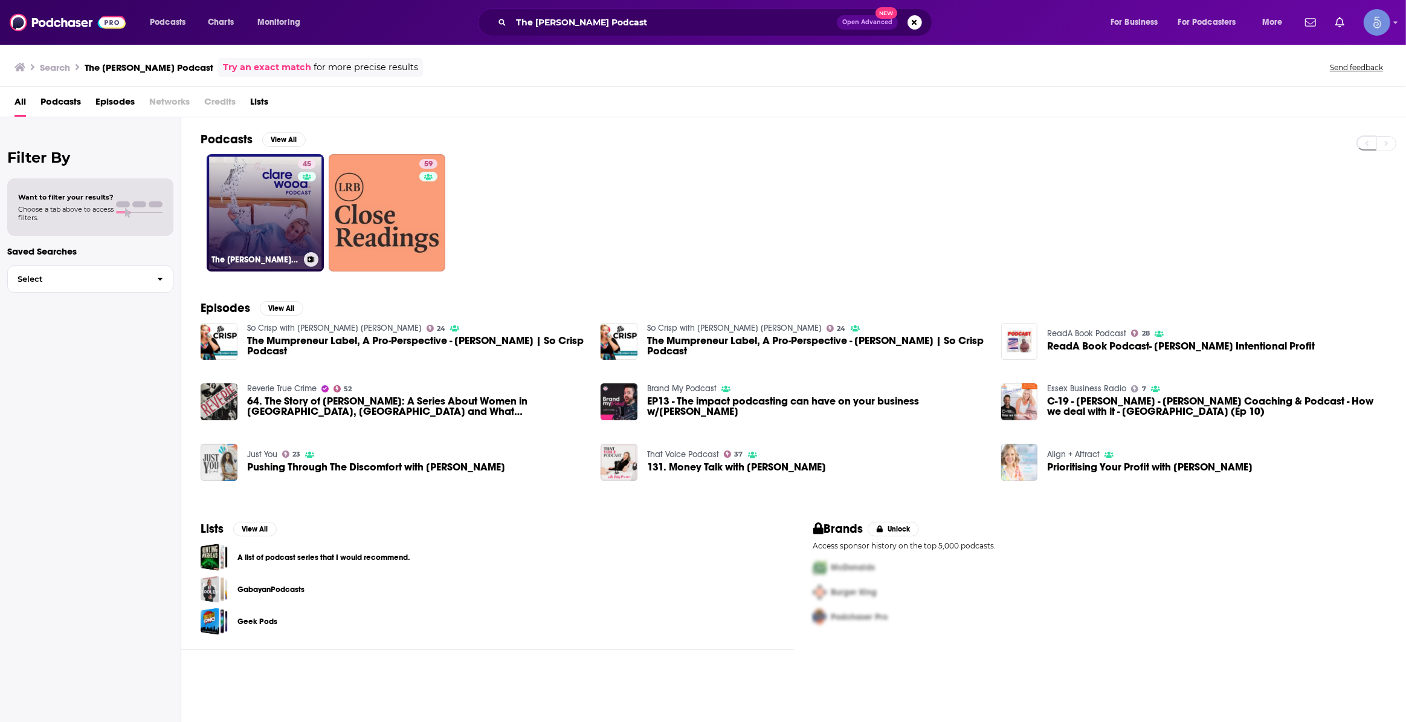
click at [243, 199] on link "45 The [PERSON_NAME] Podcast" at bounding box center [265, 212] width 117 height 117
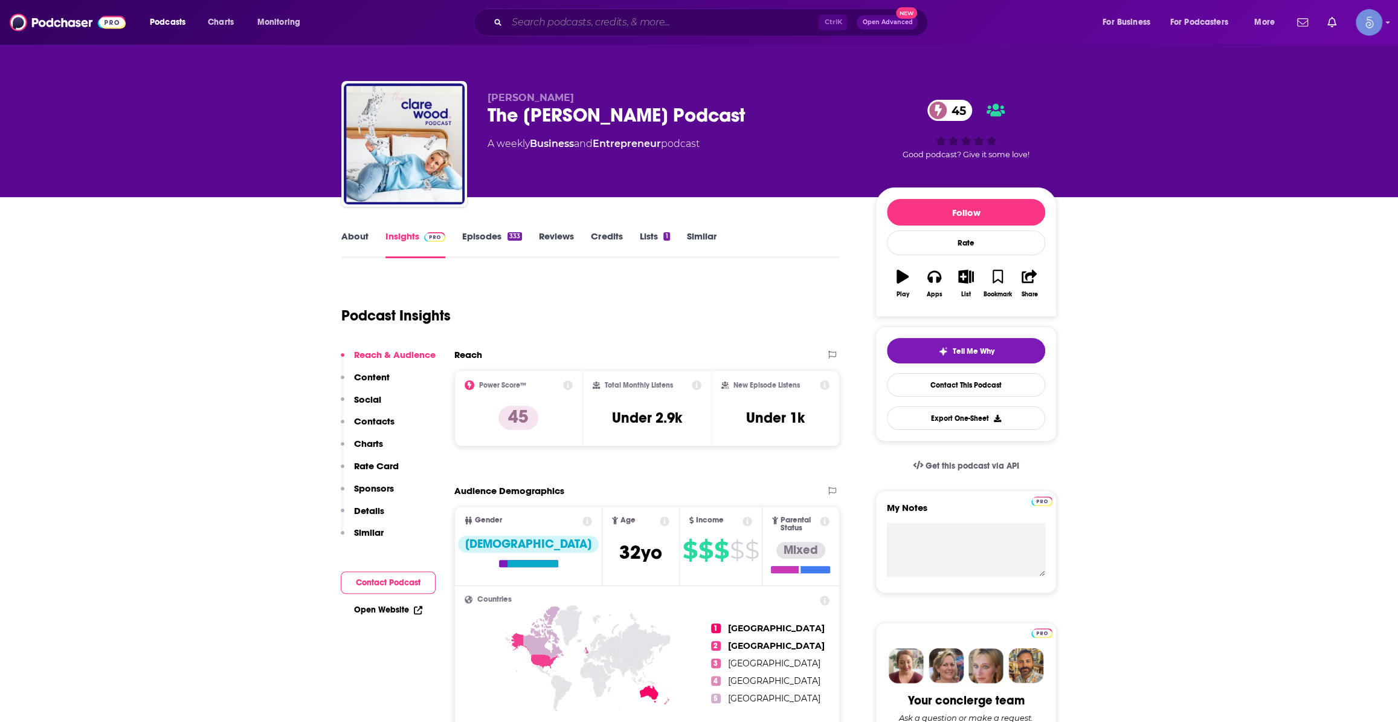
click at [653, 27] on input "Search podcasts, credits, & more..." at bounding box center [663, 22] width 312 height 19
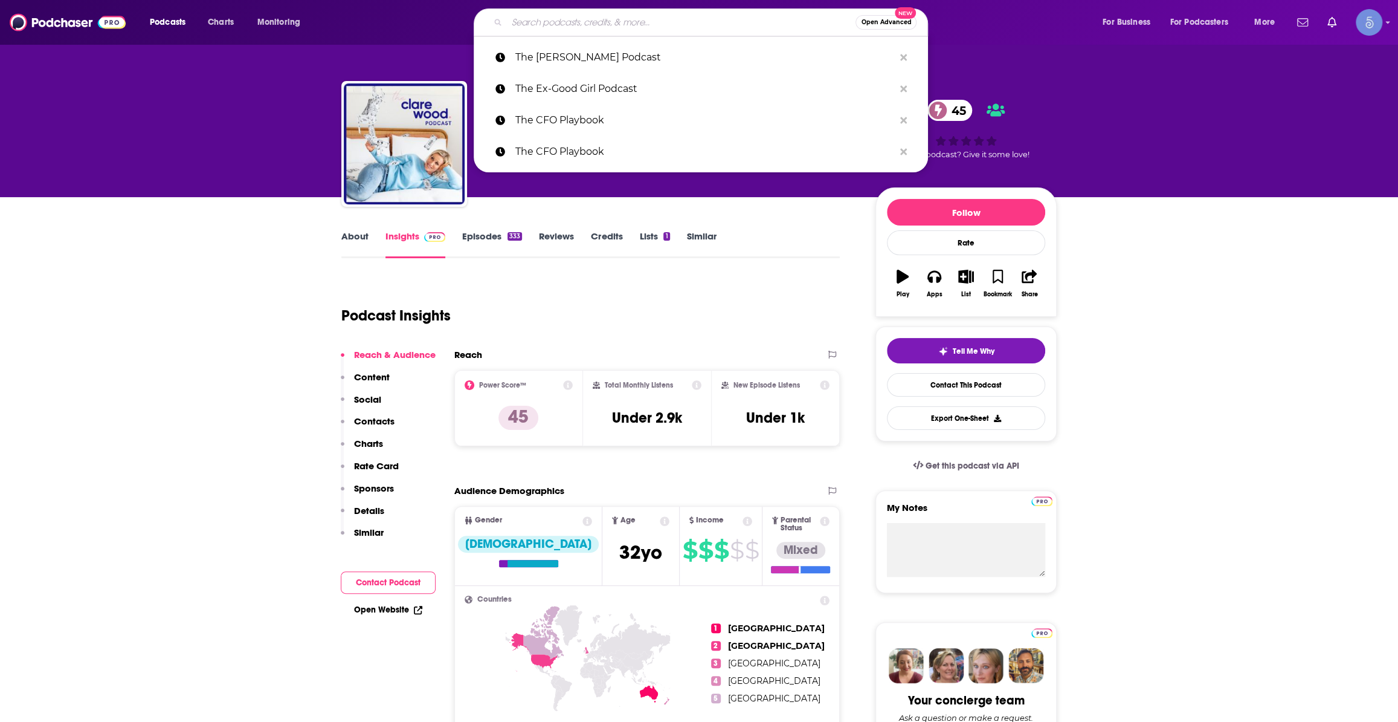
paste input "My Money My Lifestyle"
type input "My Money My Lifestyle"
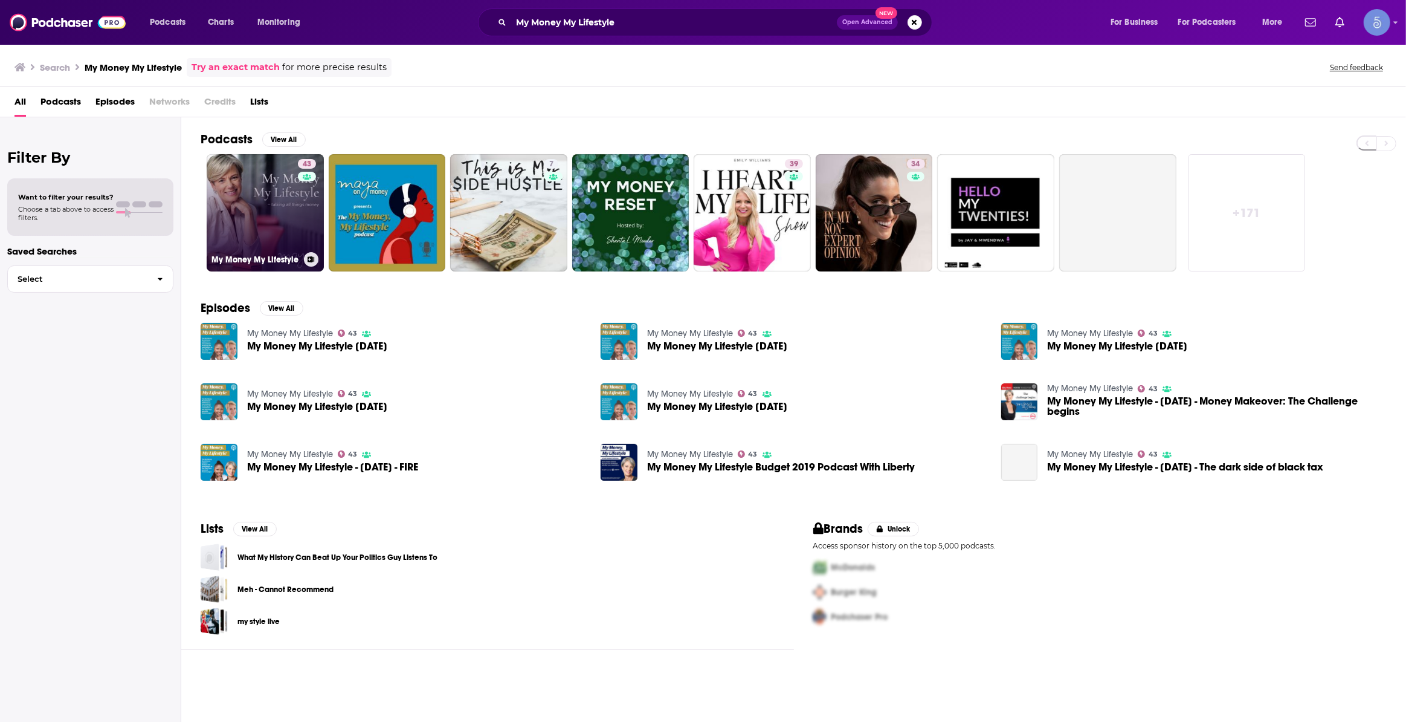
click at [265, 215] on link "43 My Money My Lifestyle" at bounding box center [265, 212] width 117 height 117
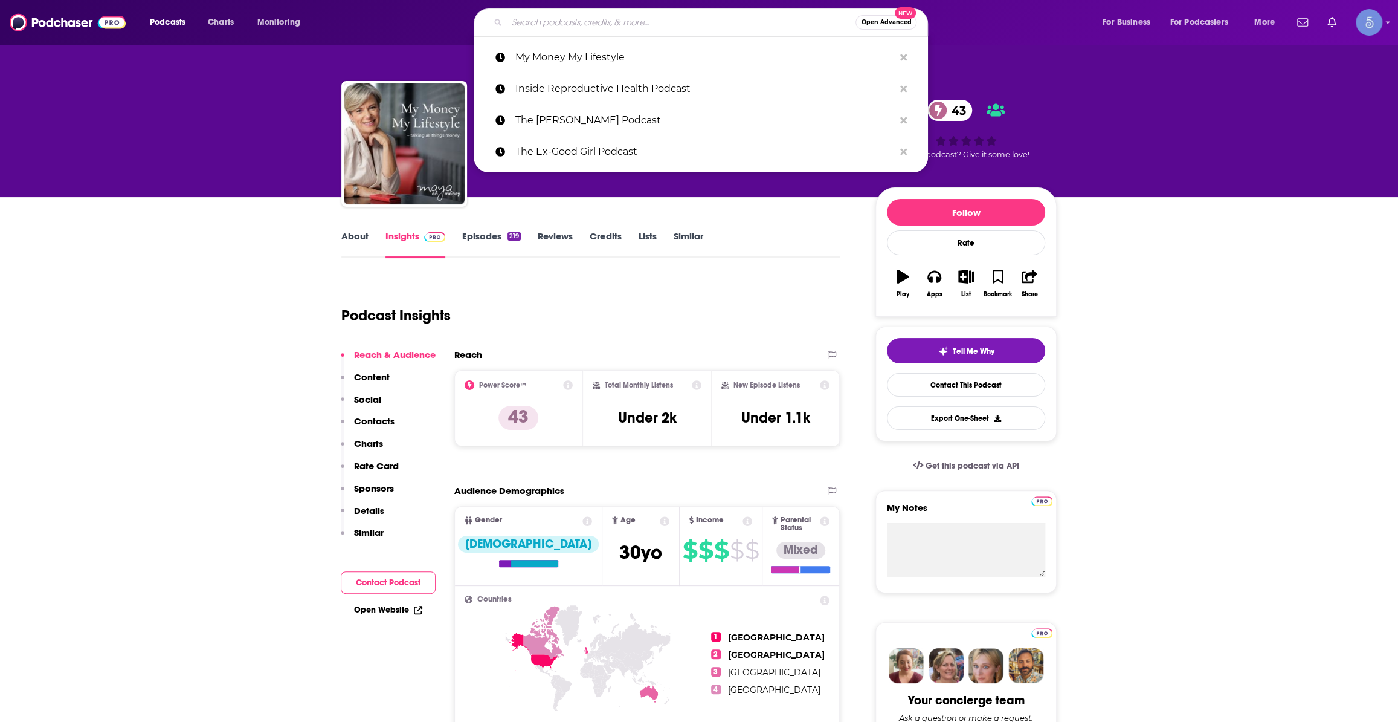
click at [658, 20] on input "Search podcasts, credits, & more..." at bounding box center [681, 22] width 349 height 19
paste input "Riskgaming"
type input "Riskgaming"
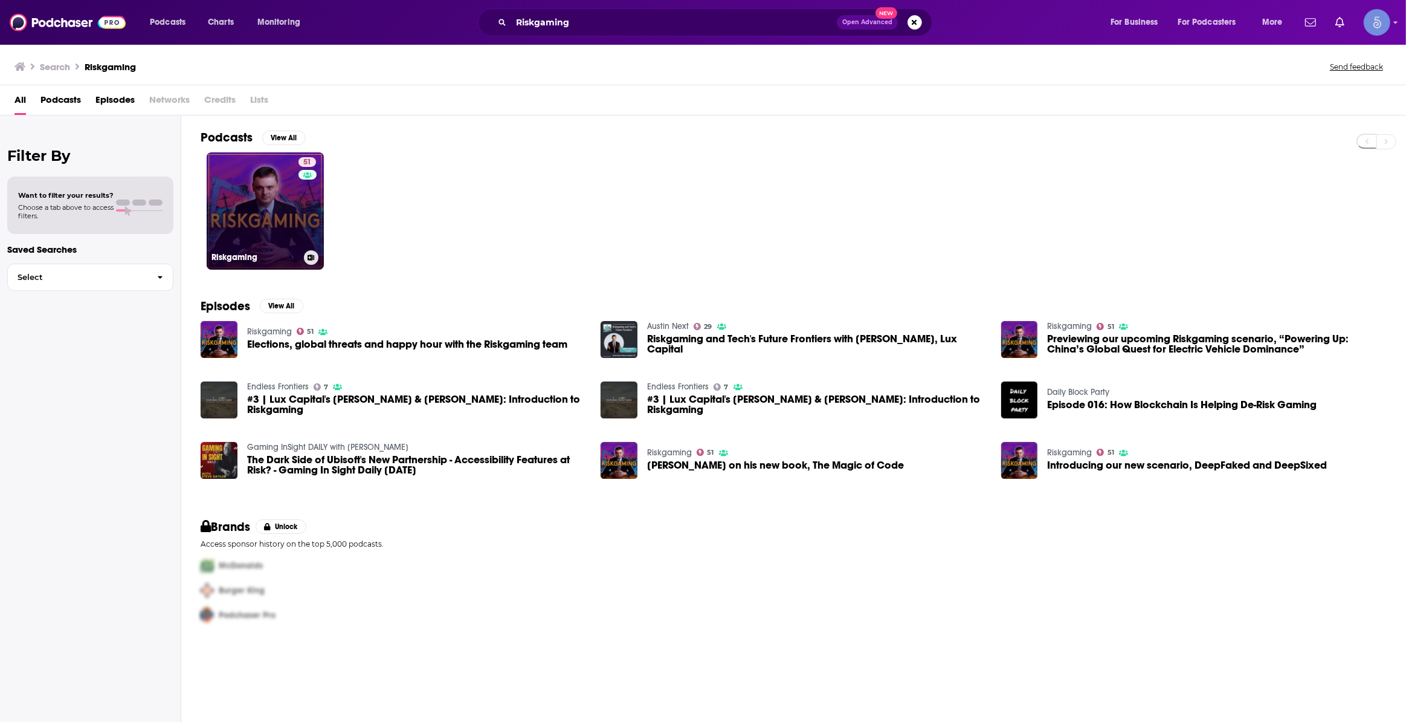
click at [275, 202] on link "51 Riskgaming" at bounding box center [265, 210] width 117 height 117
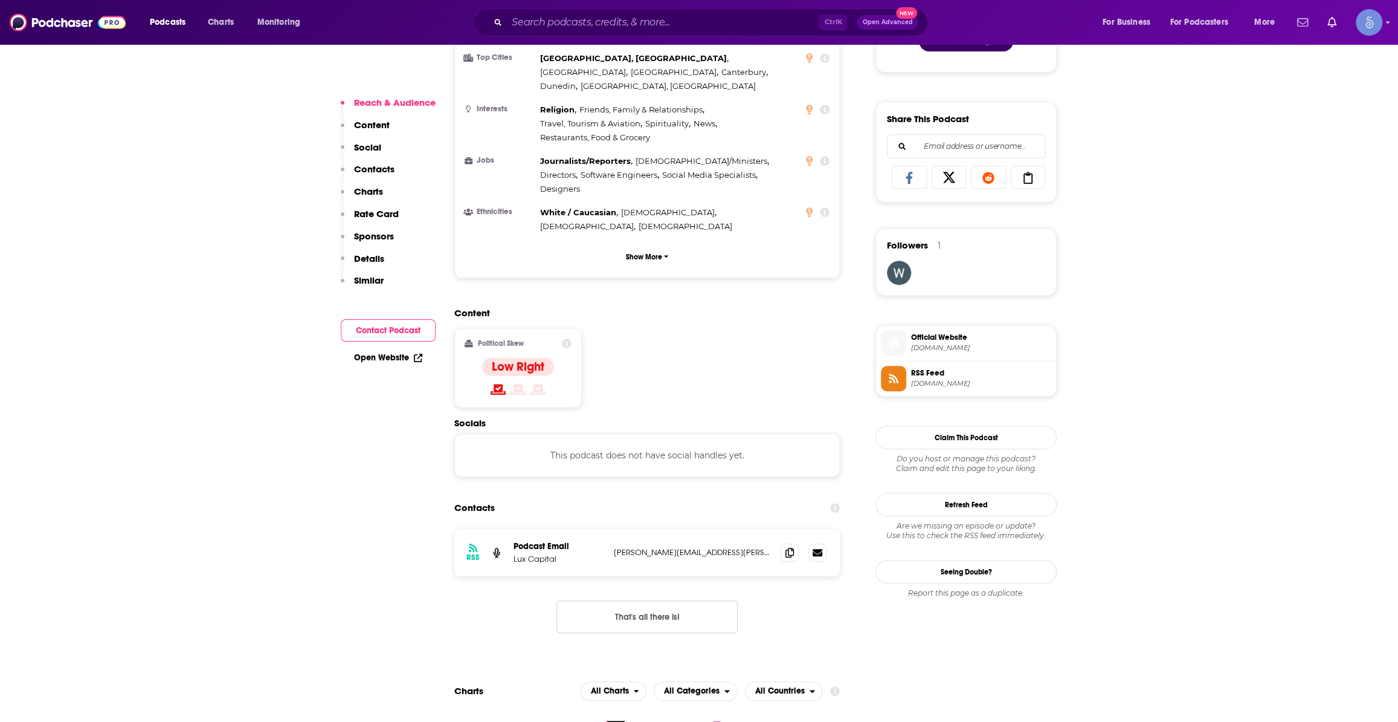
scroll to position [732, 0]
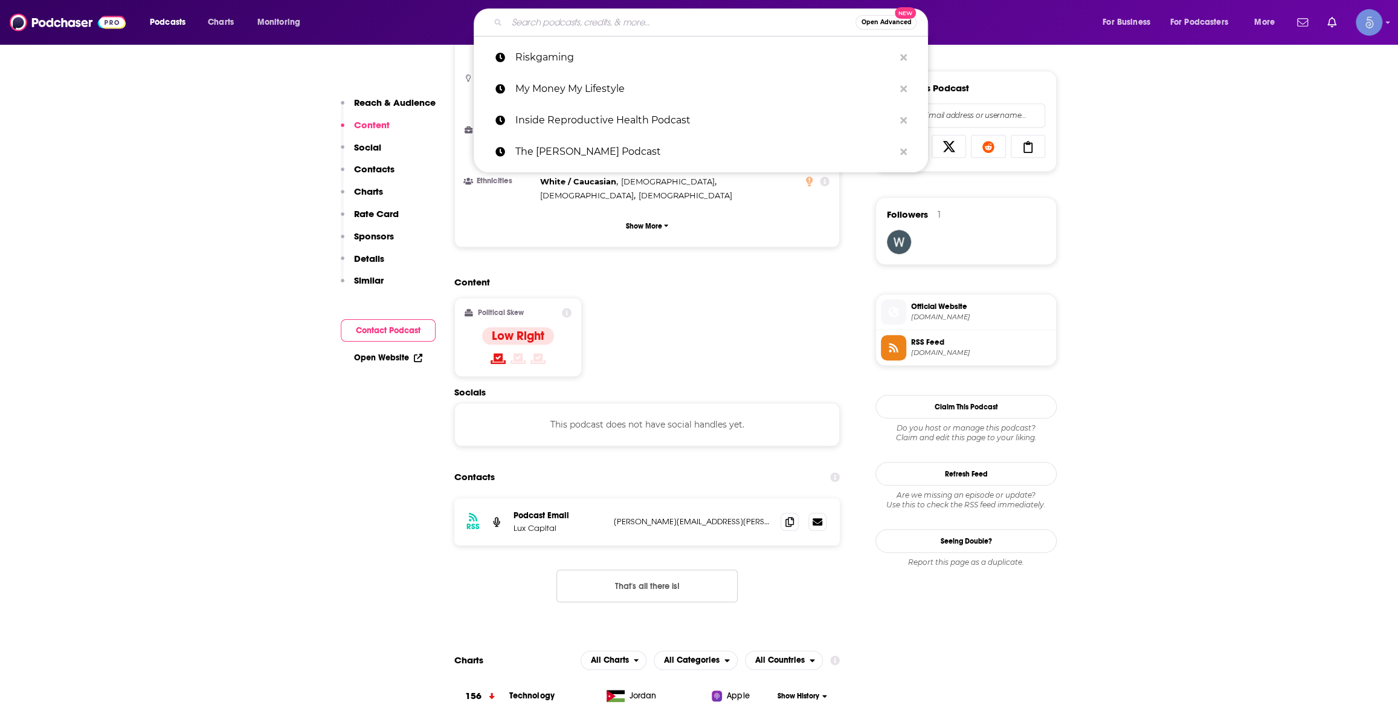
click at [612, 21] on input "Search podcasts, credits, & more..." at bounding box center [681, 22] width 349 height 19
type input "v"
paste input "Investors' Chronicle"
type input "Investors' Chronicle"
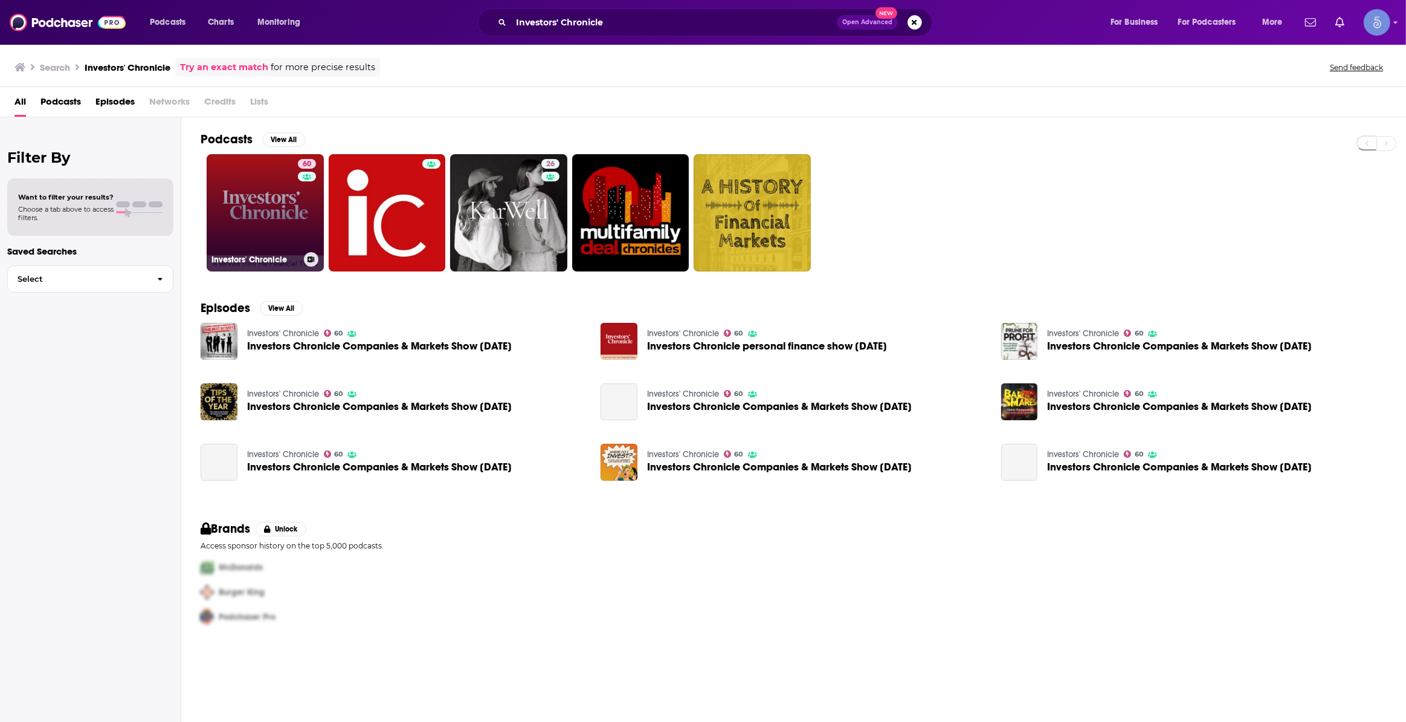
click at [254, 175] on link "60 Investors' Chronicle" at bounding box center [265, 212] width 117 height 117
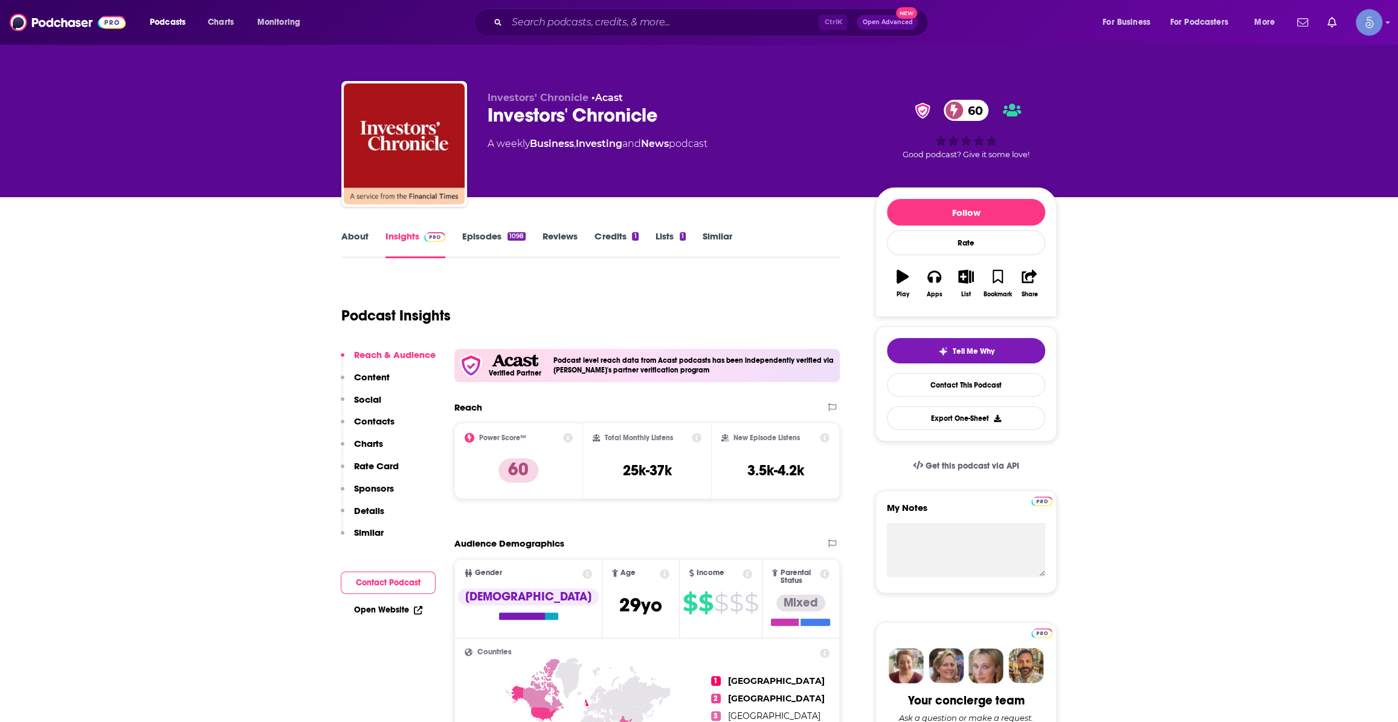
click at [549, 42] on div "Podcasts Charts Monitoring Ctrl K Open Advanced New For Business For Podcasters…" at bounding box center [699, 22] width 1398 height 45
click at [567, 18] on input "Search podcasts, credits, & more..." at bounding box center [663, 22] width 312 height 19
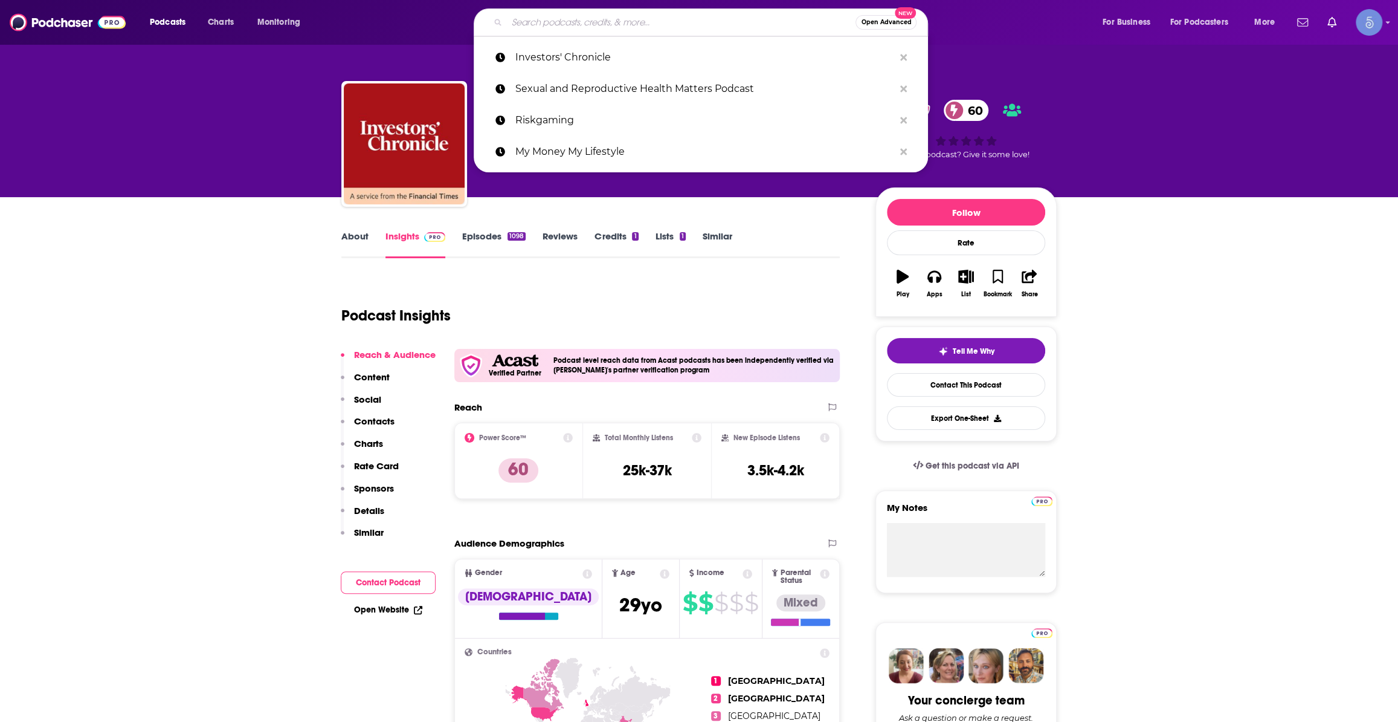
paste input "The Finance Girlies"
type input "The Finance Girlies"
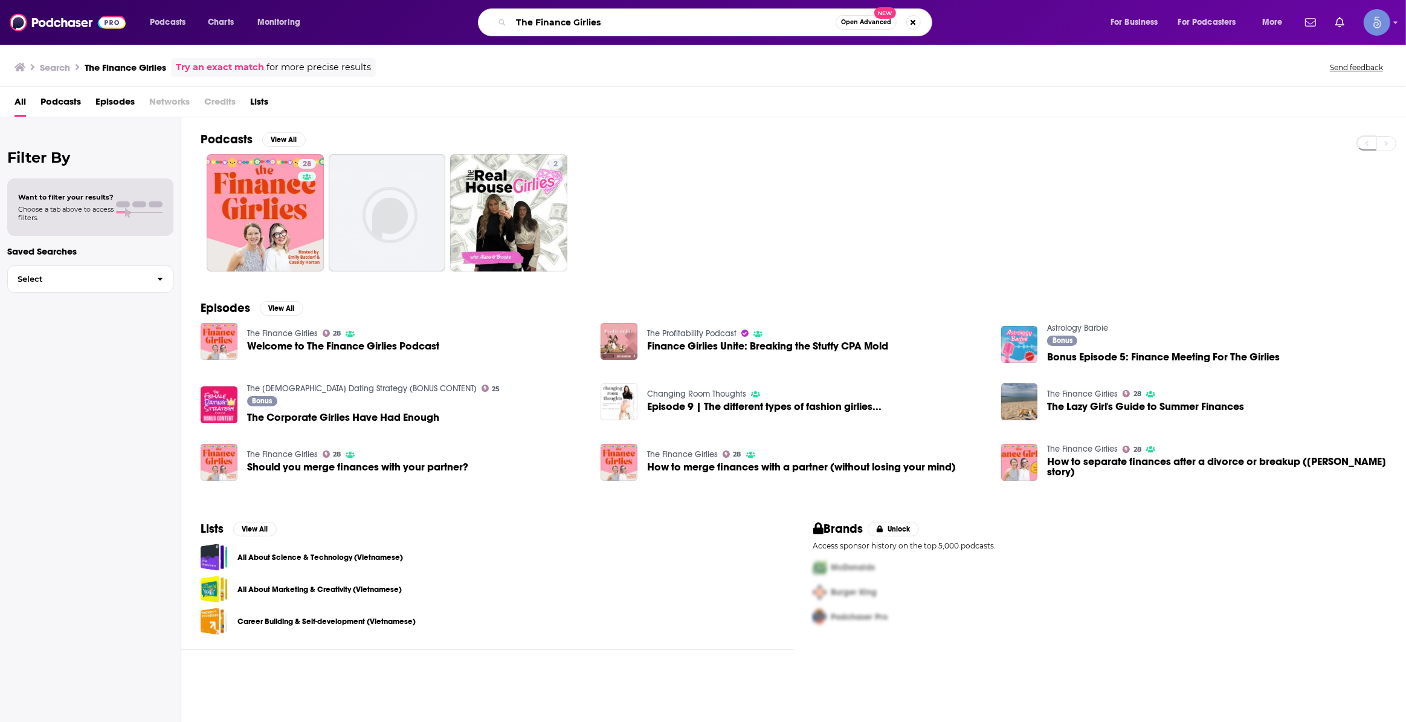
click at [687, 27] on input "The Finance Girlies" at bounding box center [673, 22] width 325 height 19
paste input "Smarter Vet Financial Podcast"
type input "Smarter Vet Financial Podcast"
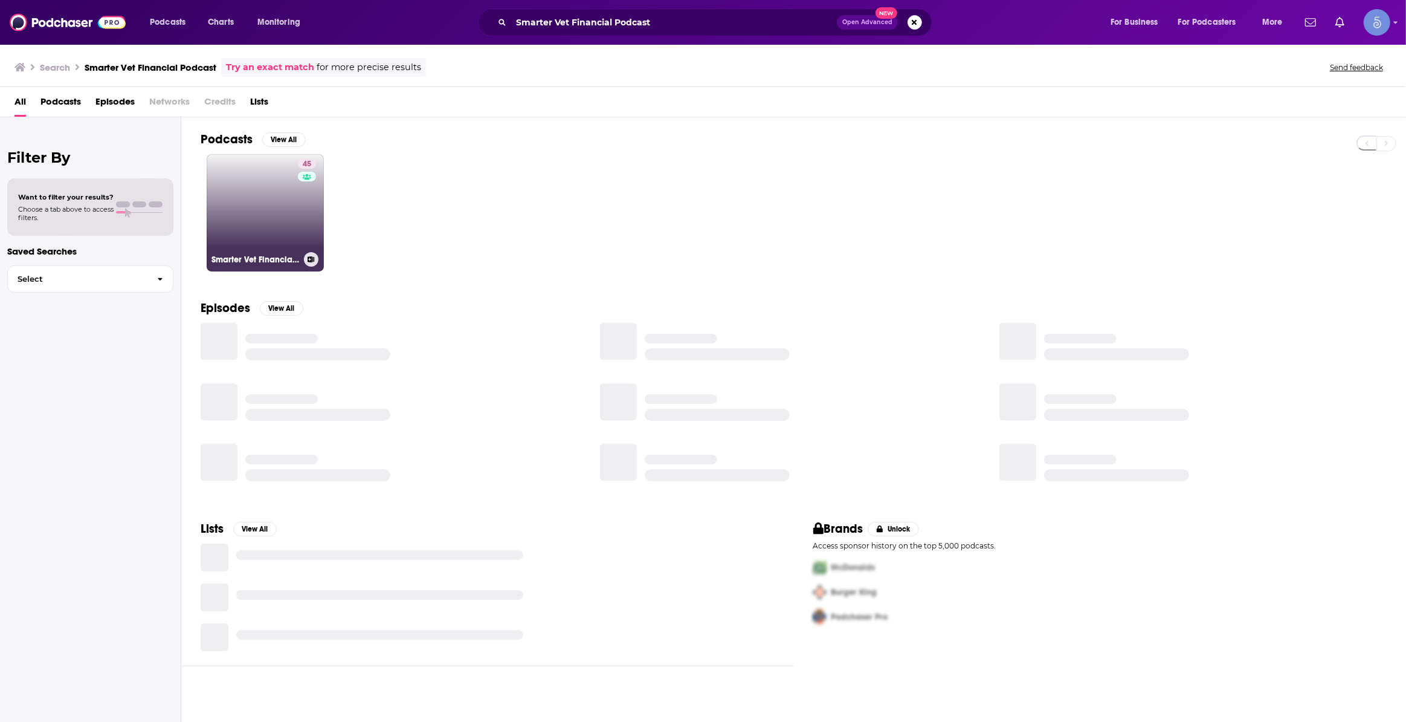
click at [254, 218] on link "45 Smarter Vet Financial Podcast" at bounding box center [265, 212] width 117 height 117
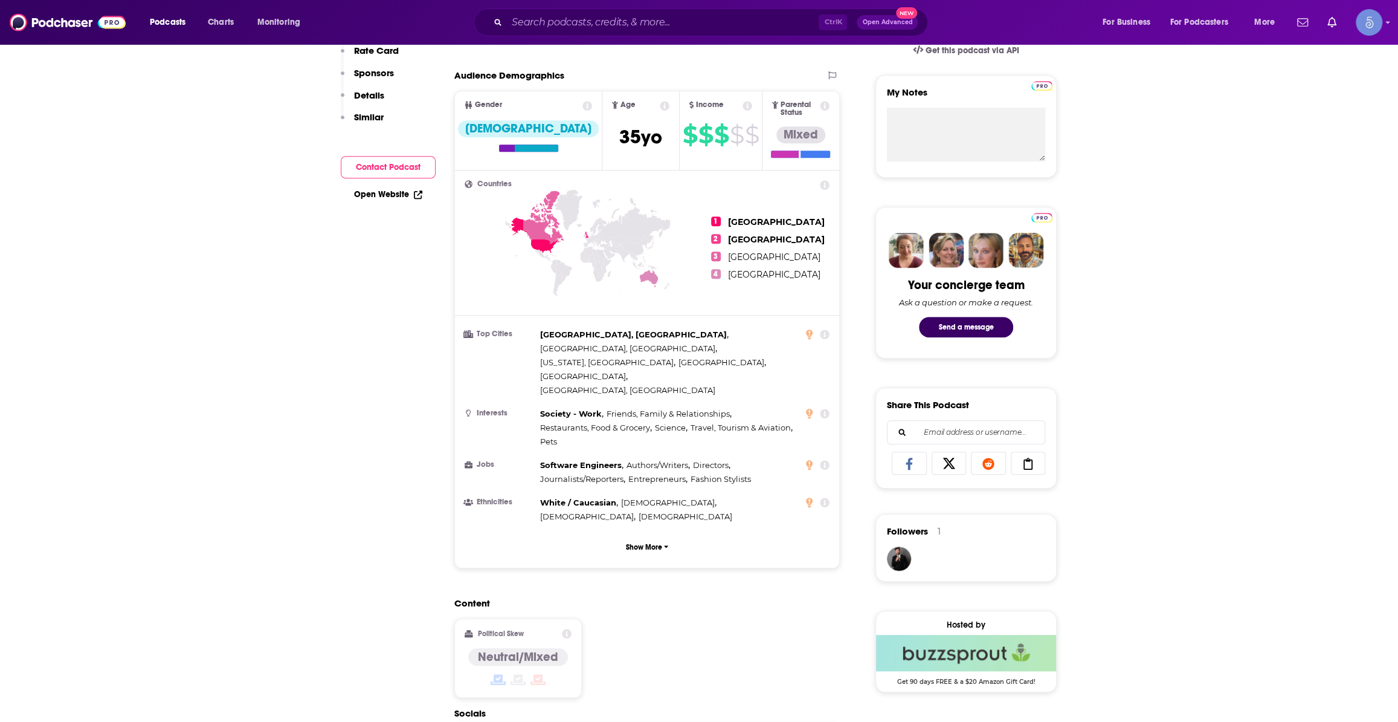
scroll to position [458, 0]
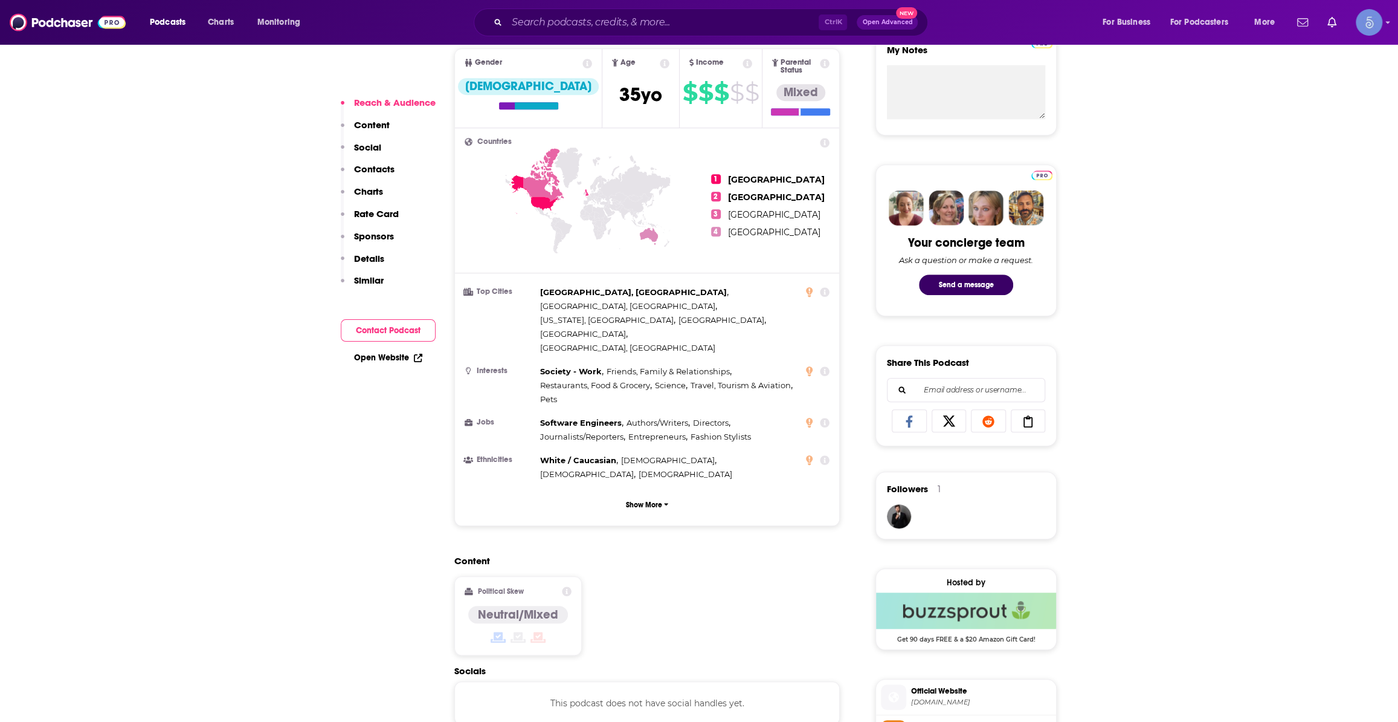
click at [646, 11] on div "Ctrl K Open Advanced New" at bounding box center [701, 22] width 454 height 28
click at [655, 14] on input "Search podcasts, credits, & more..." at bounding box center [663, 22] width 312 height 19
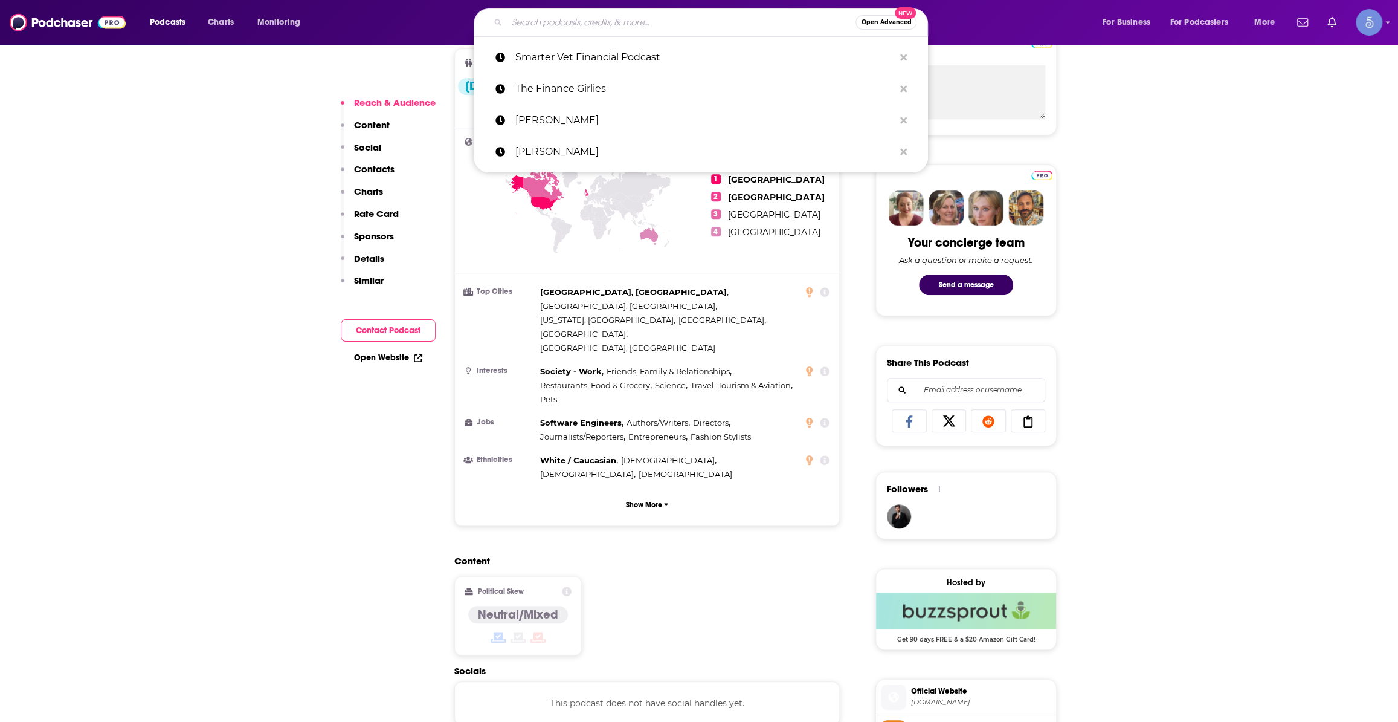
paste input "Off the Books"
type input "Off the Books"
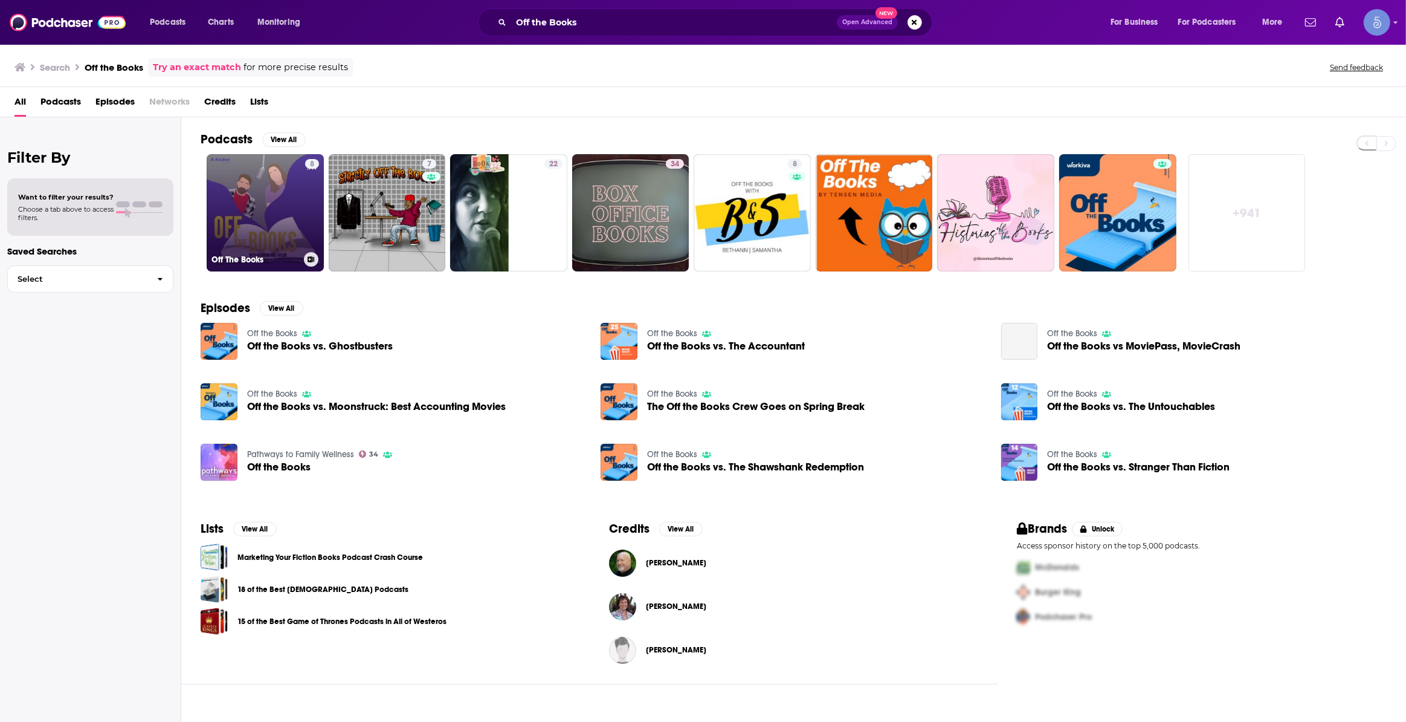
click at [308, 232] on div "8" at bounding box center [312, 205] width 14 height 93
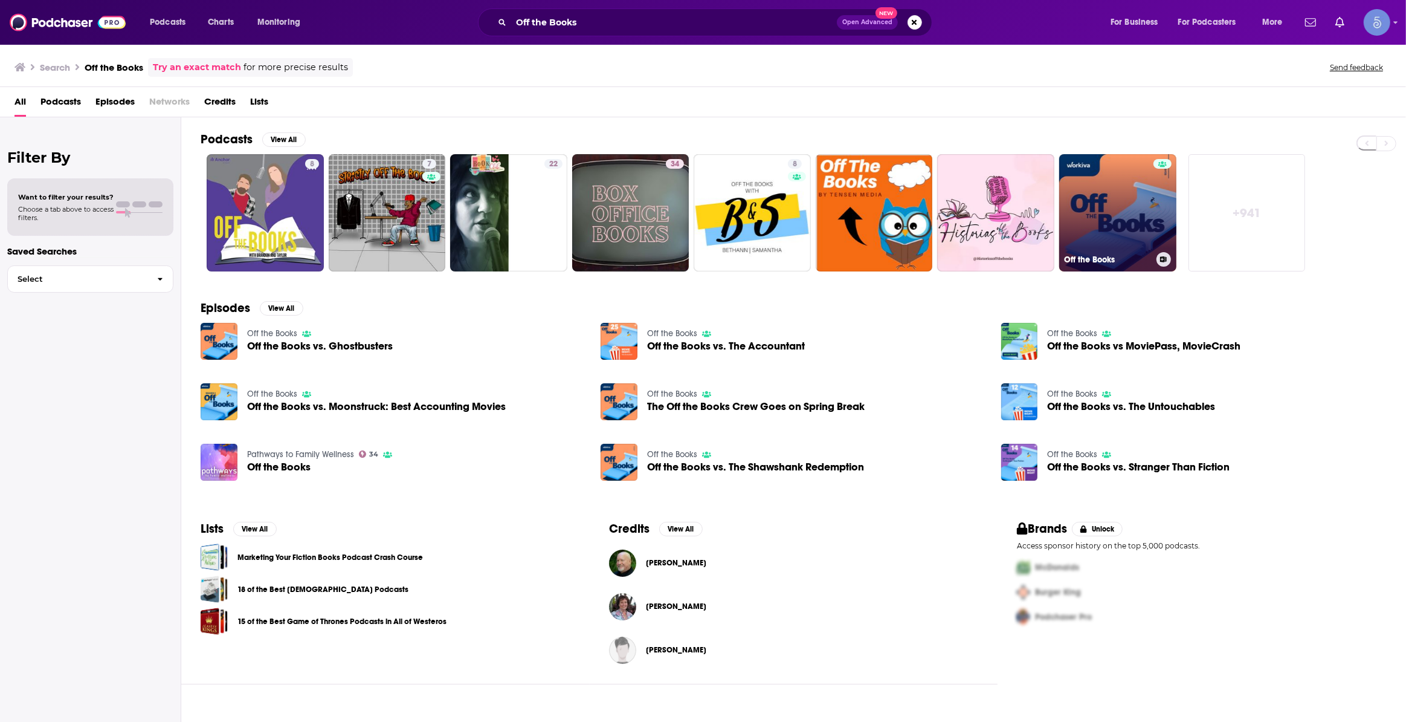
click at [1137, 212] on link "Off the Books" at bounding box center [1117, 212] width 117 height 117
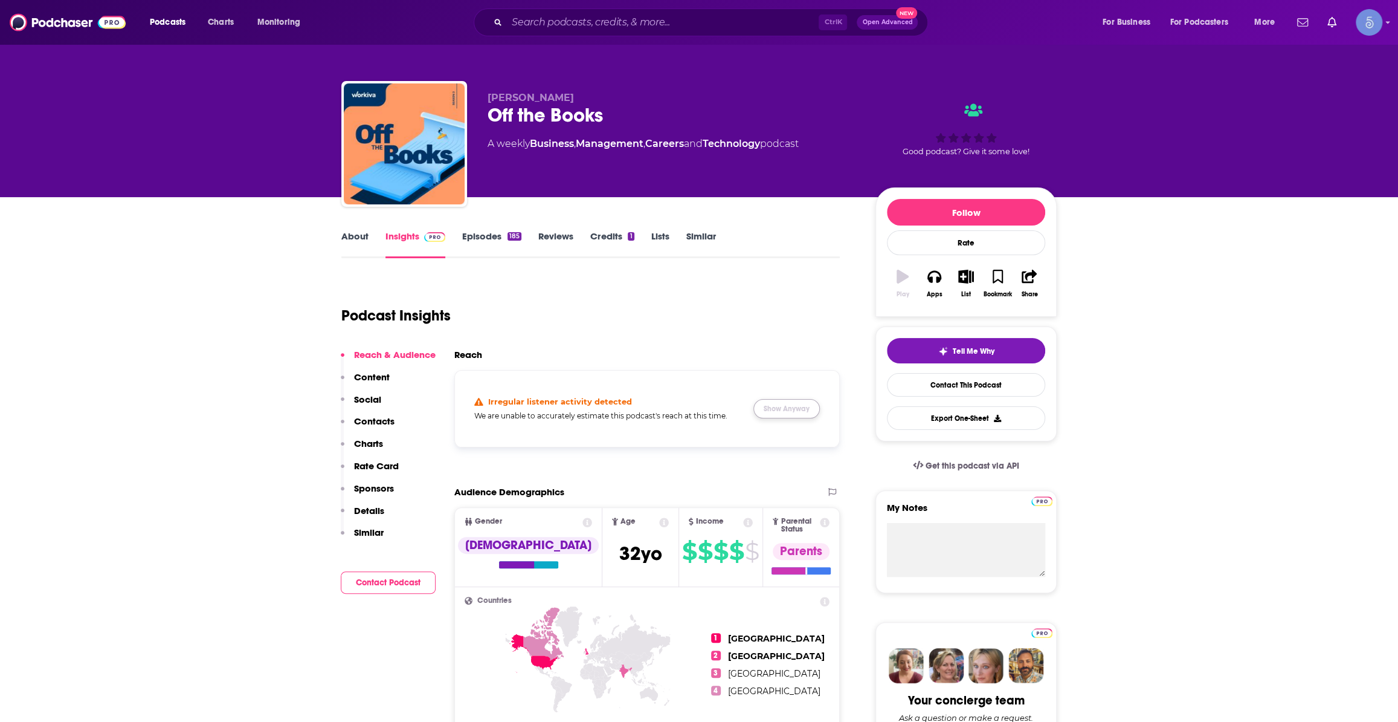
click at [788, 407] on button "Show Anyway" at bounding box center [787, 408] width 66 height 19
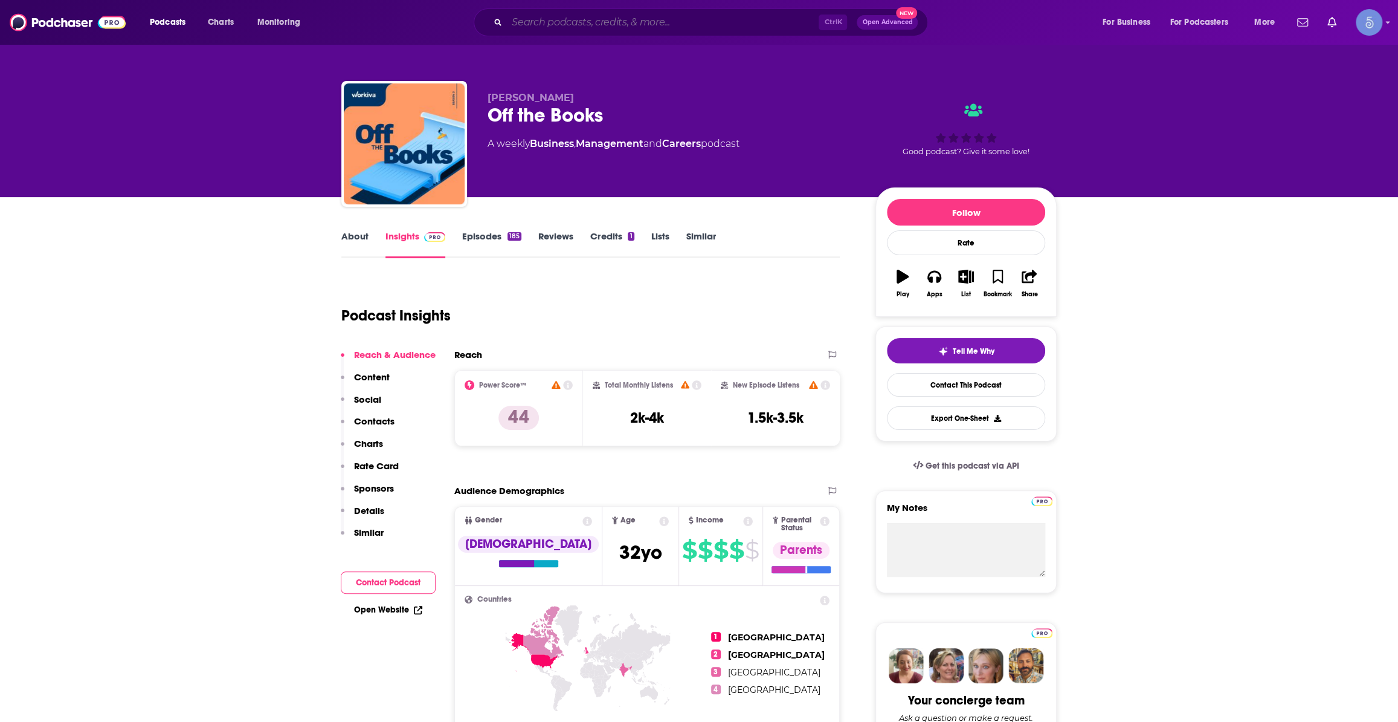
click at [661, 26] on input "Search podcasts, credits, & more..." at bounding box center [663, 22] width 312 height 19
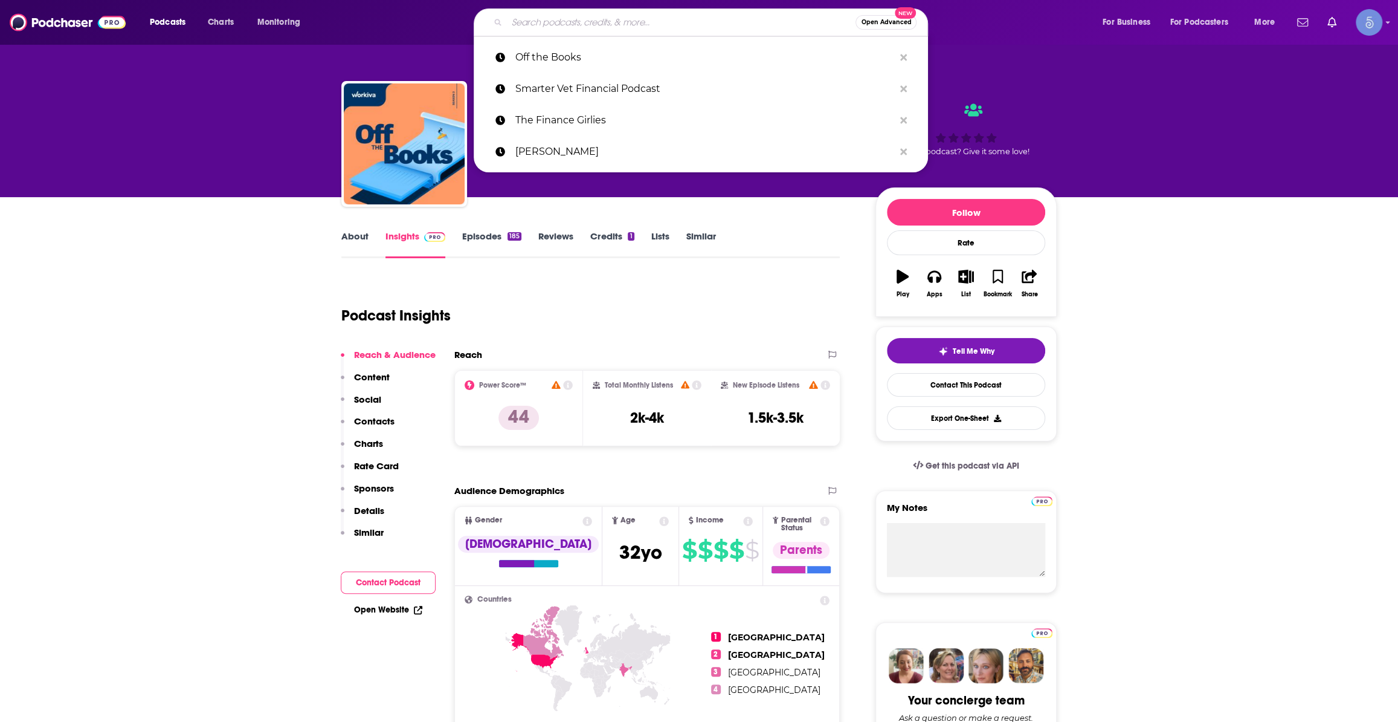
paste input "FI Minded: Achieve Financial Independence"
type input "FI Minded: Achieve Financial Independence"
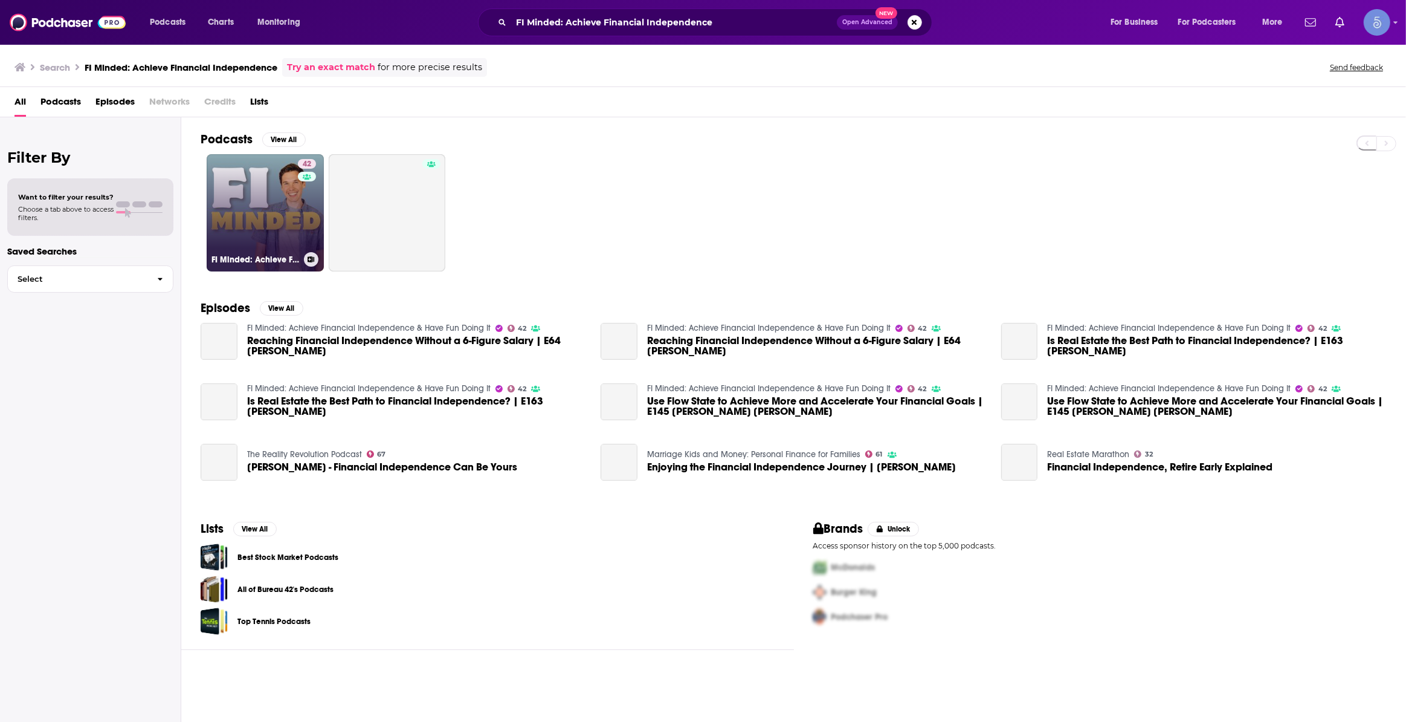
click at [266, 202] on link "42 FI Minded: Achieve Financial Independence & Have Fun Doing It" at bounding box center [265, 212] width 117 height 117
